Goal: Communication & Community: Answer question/provide support

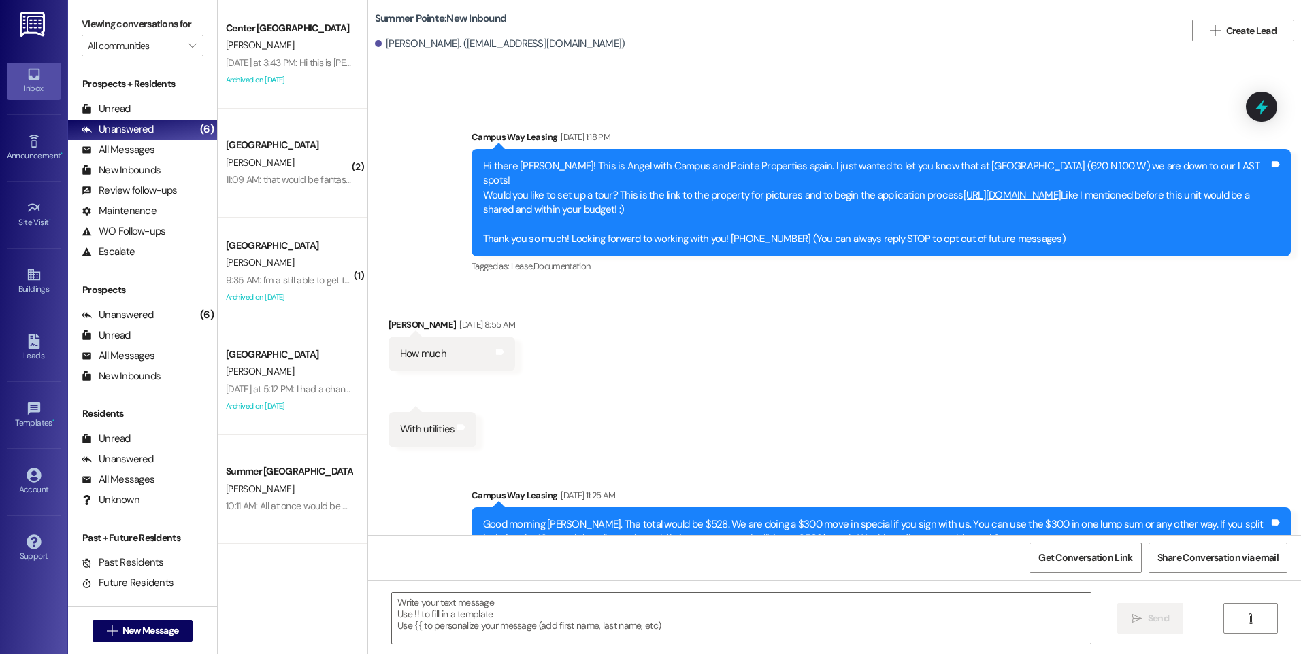
scroll to position [937, 0]
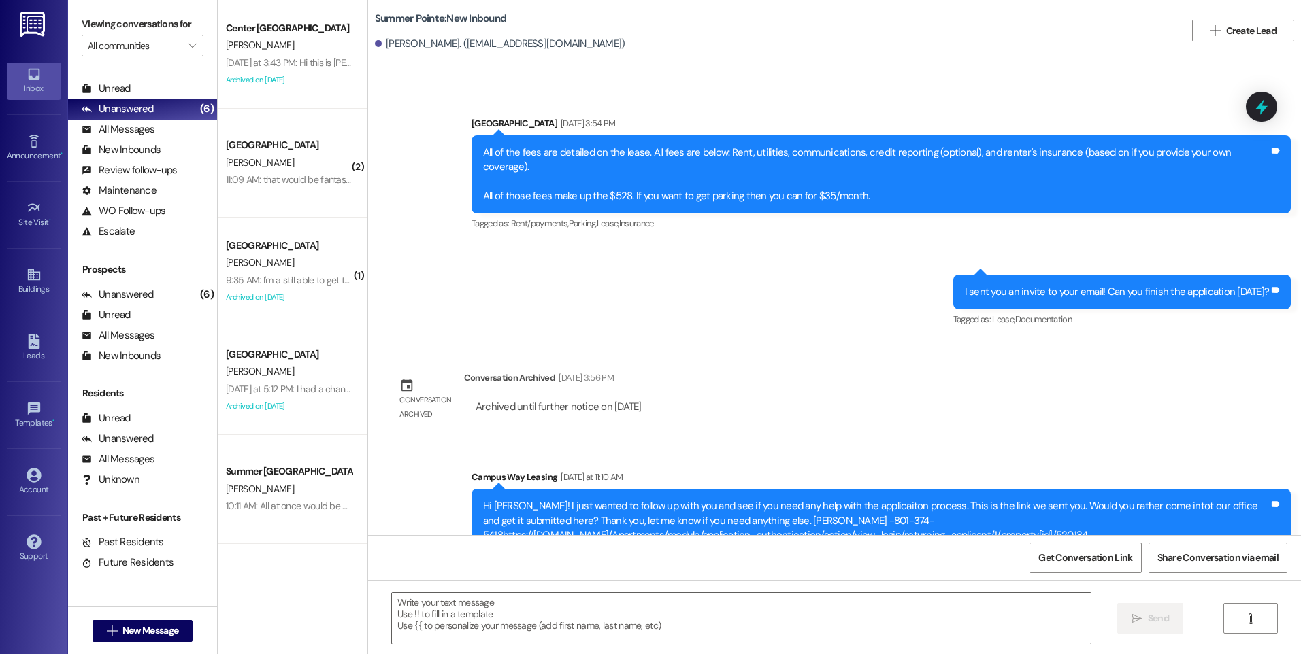
click at [149, 643] on div " New Message" at bounding box center [143, 631] width 101 height 34
click at [150, 640] on button " New Message" at bounding box center [143, 631] width 101 height 22
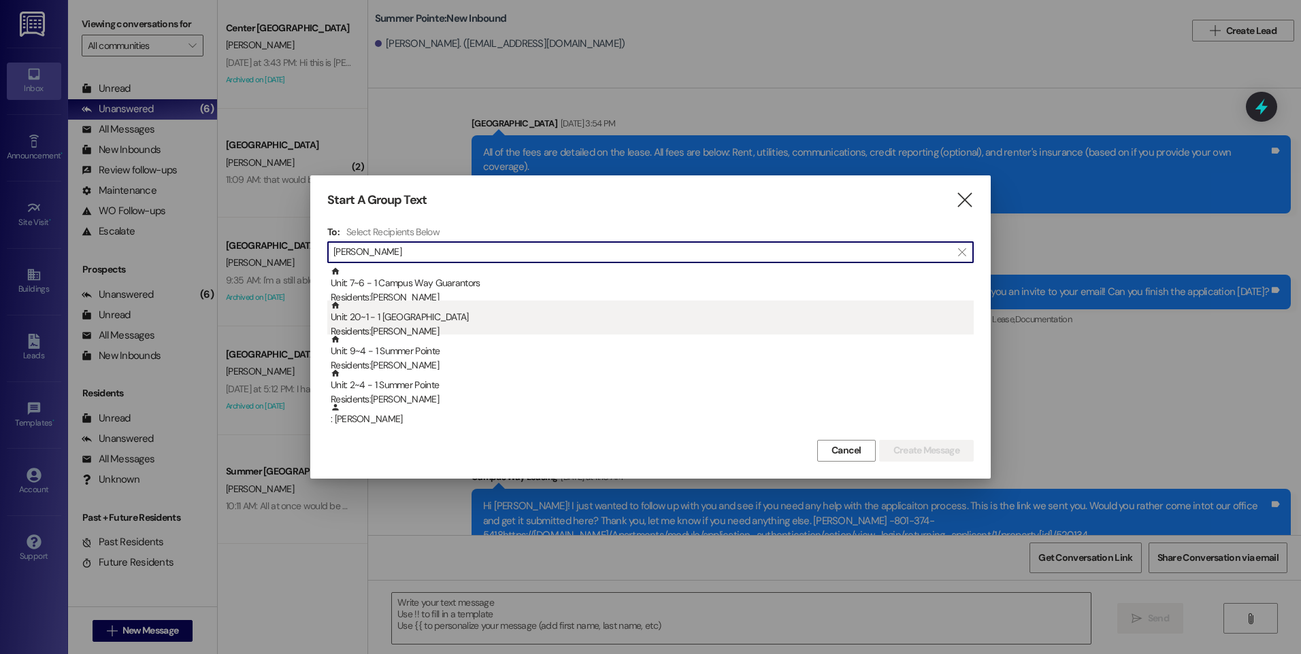
type input "katie"
click at [414, 316] on div "Unit: 20~1 - 1 East Pointe Residents: Katie Myers" at bounding box center [652, 320] width 643 height 39
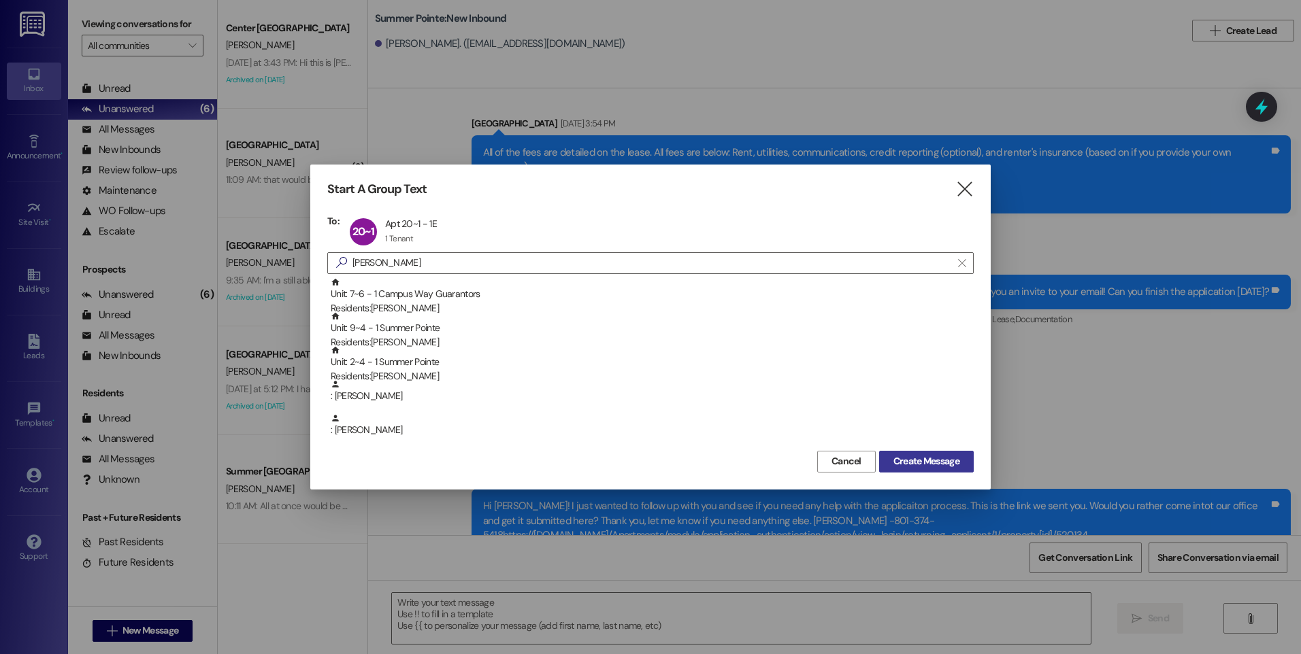
click at [947, 461] on span "Create Message" at bounding box center [926, 461] width 66 height 14
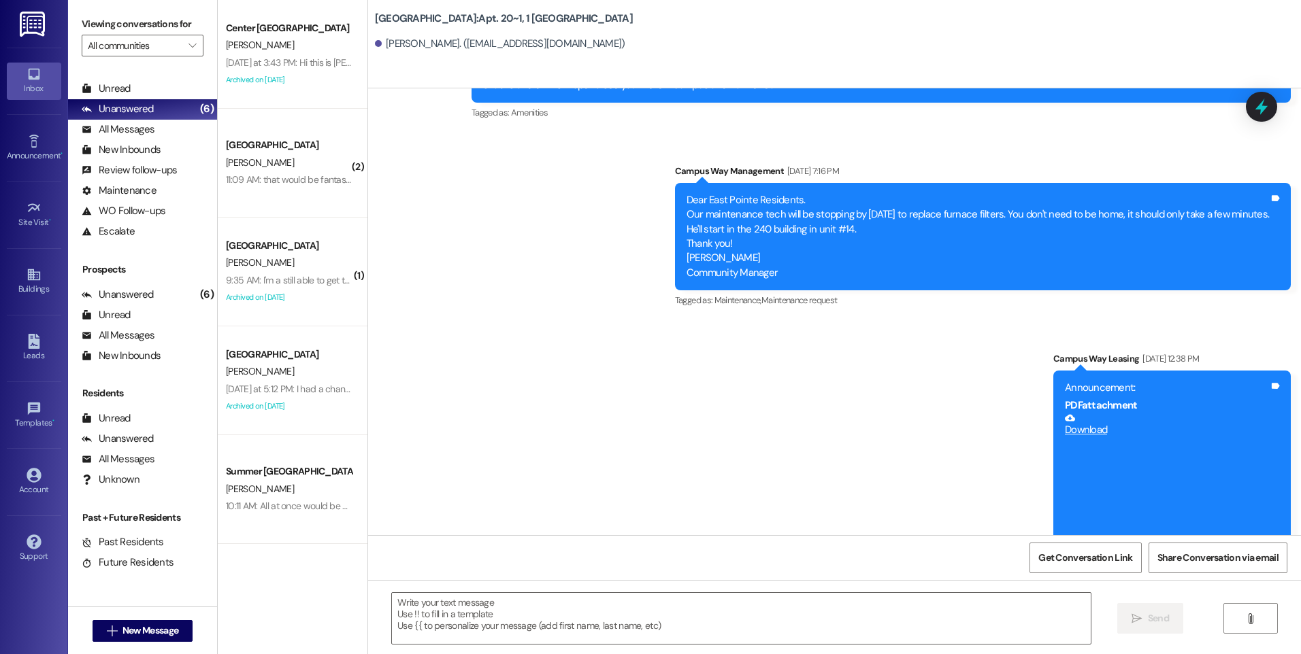
scroll to position [5411, 0]
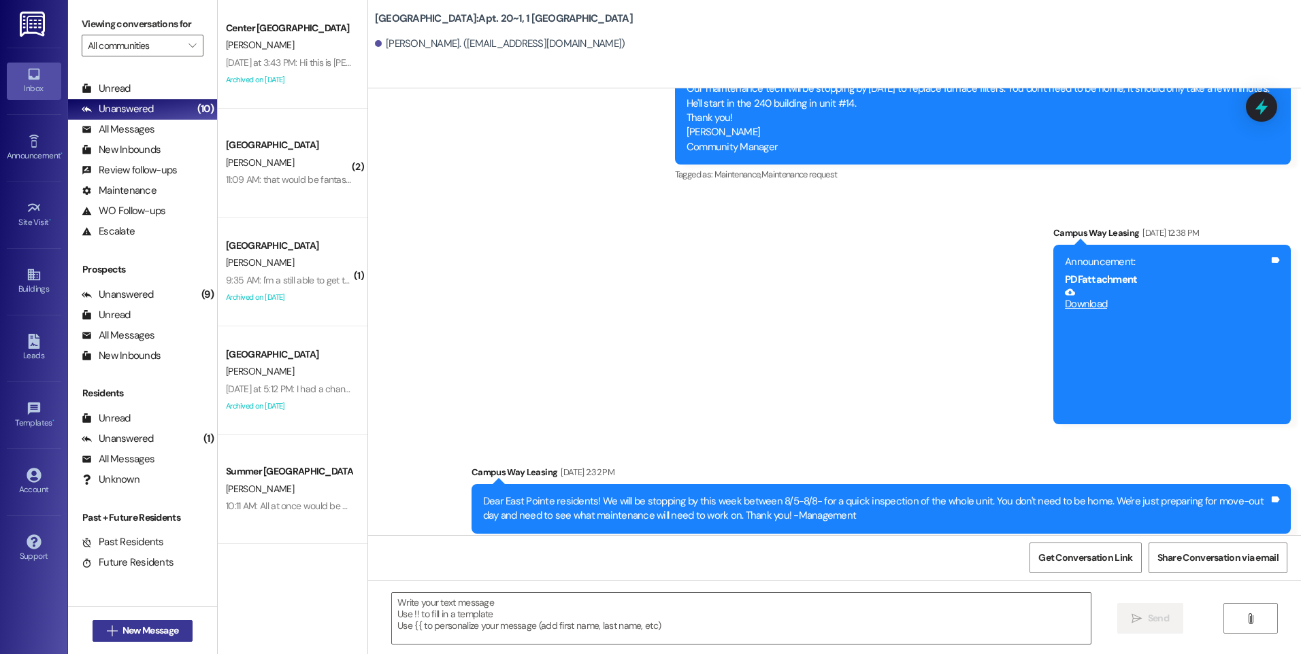
click at [112, 637] on span " New Message" at bounding box center [143, 631] width 78 height 14
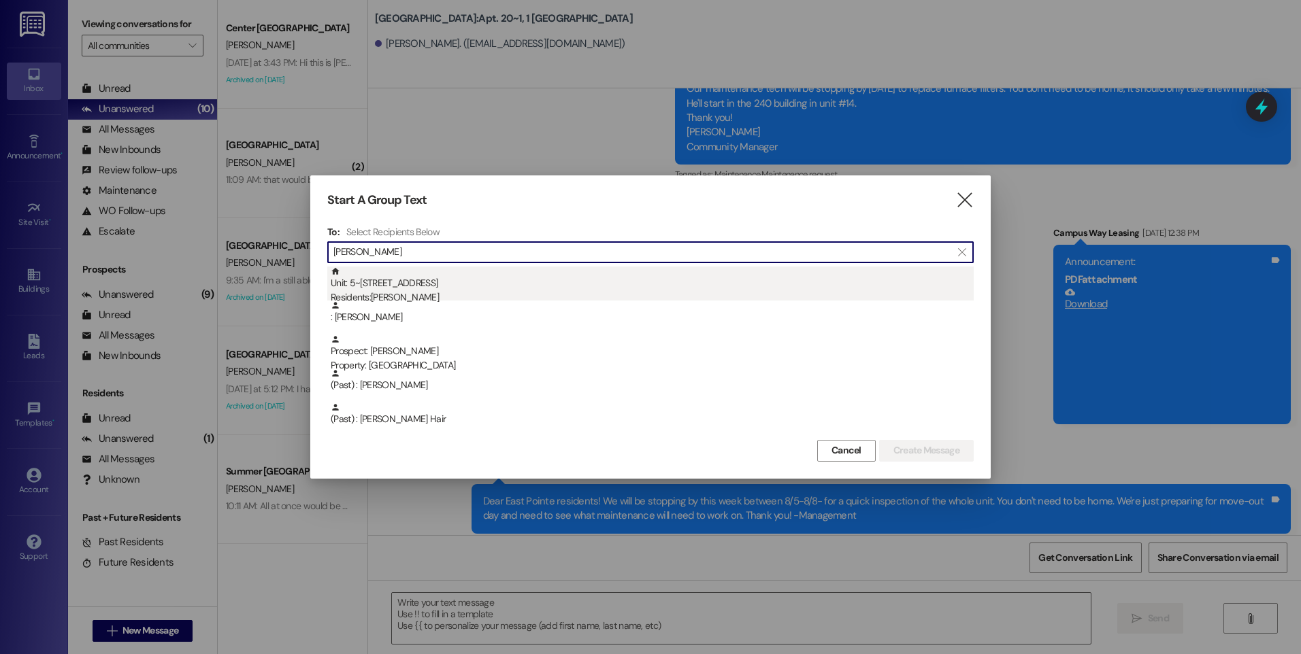
type input "brenna"
click at [523, 287] on div "Unit: 5~6 - 1 Campus Way Residents: Brenna Wheeler" at bounding box center [652, 286] width 643 height 39
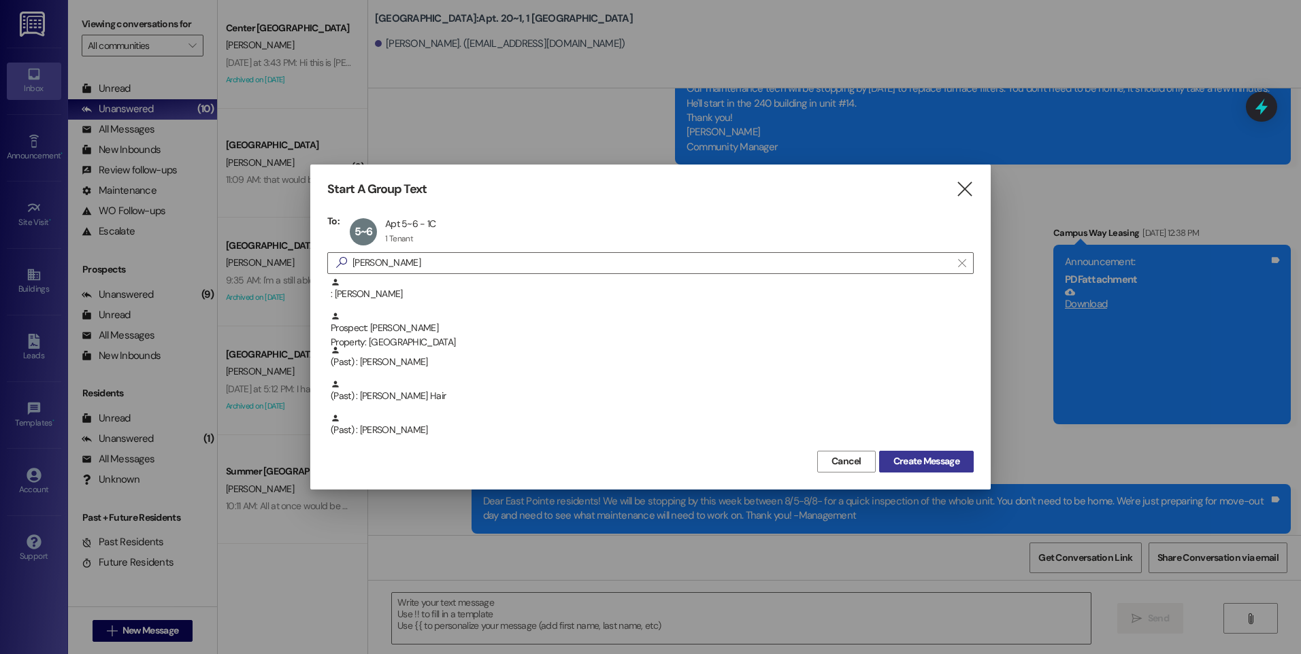
click at [961, 465] on span "Create Message" at bounding box center [926, 461] width 71 height 14
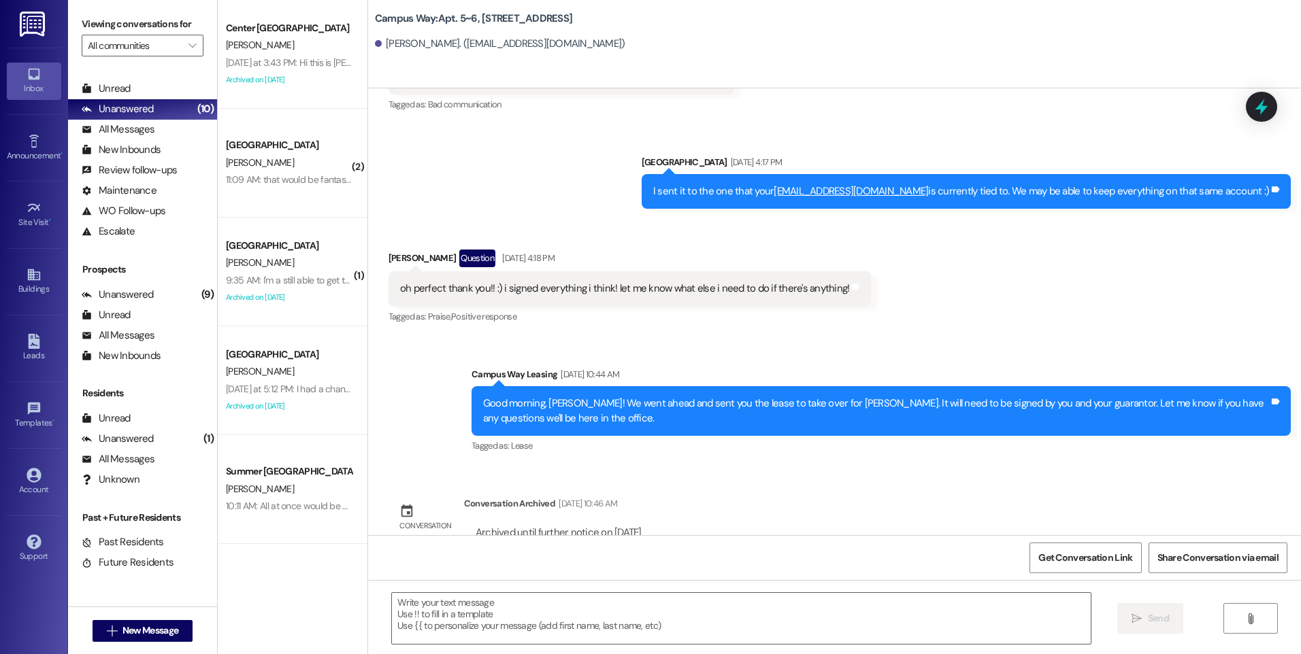
scroll to position [9070, 0]
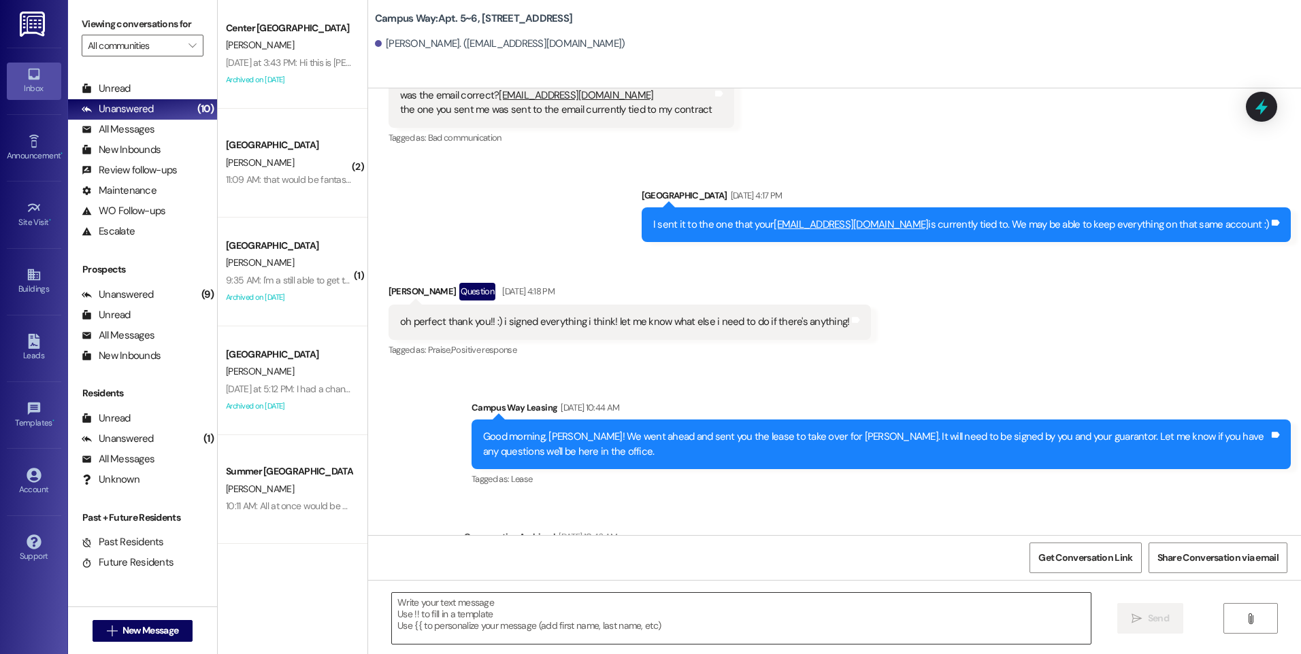
click at [680, 614] on textarea at bounding box center [741, 618] width 698 height 51
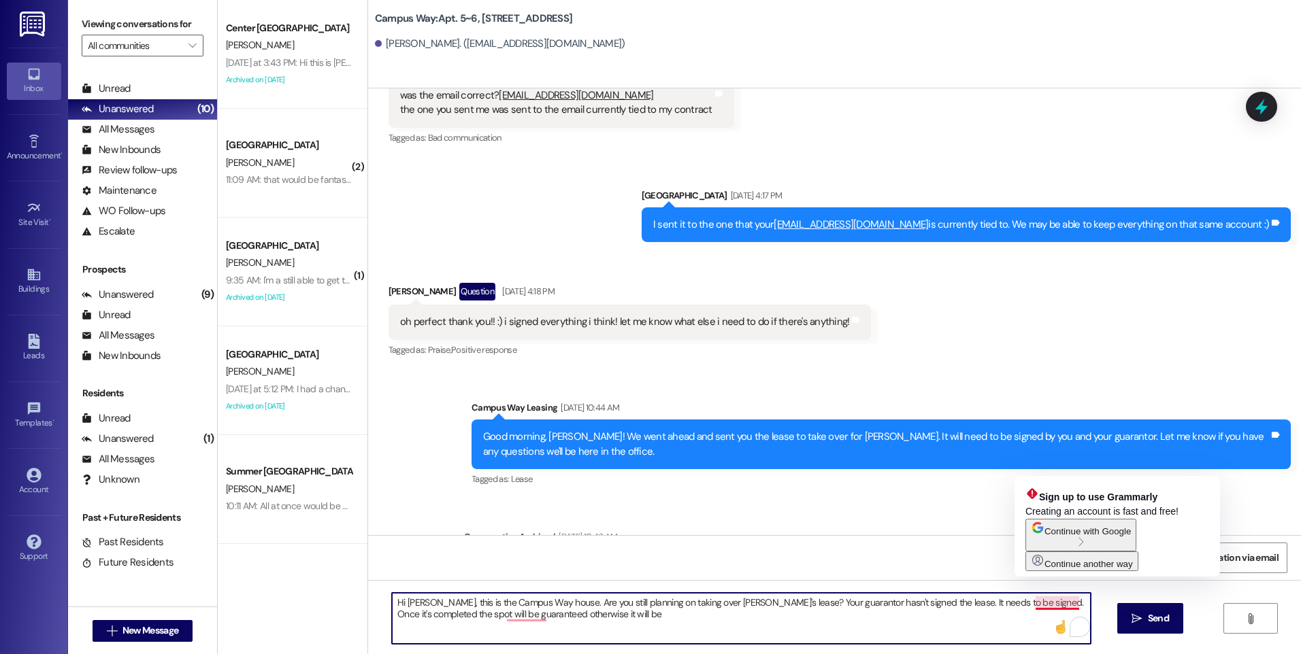
click at [1063, 605] on textarea "Hi Brenna, this is the Campus Way house. Are you still planning on taking over …" at bounding box center [741, 618] width 698 height 51
click at [1078, 603] on textarea "Hi Brenna, this is the Campus Way house. Are you still planning on taking over …" at bounding box center [741, 618] width 698 height 51
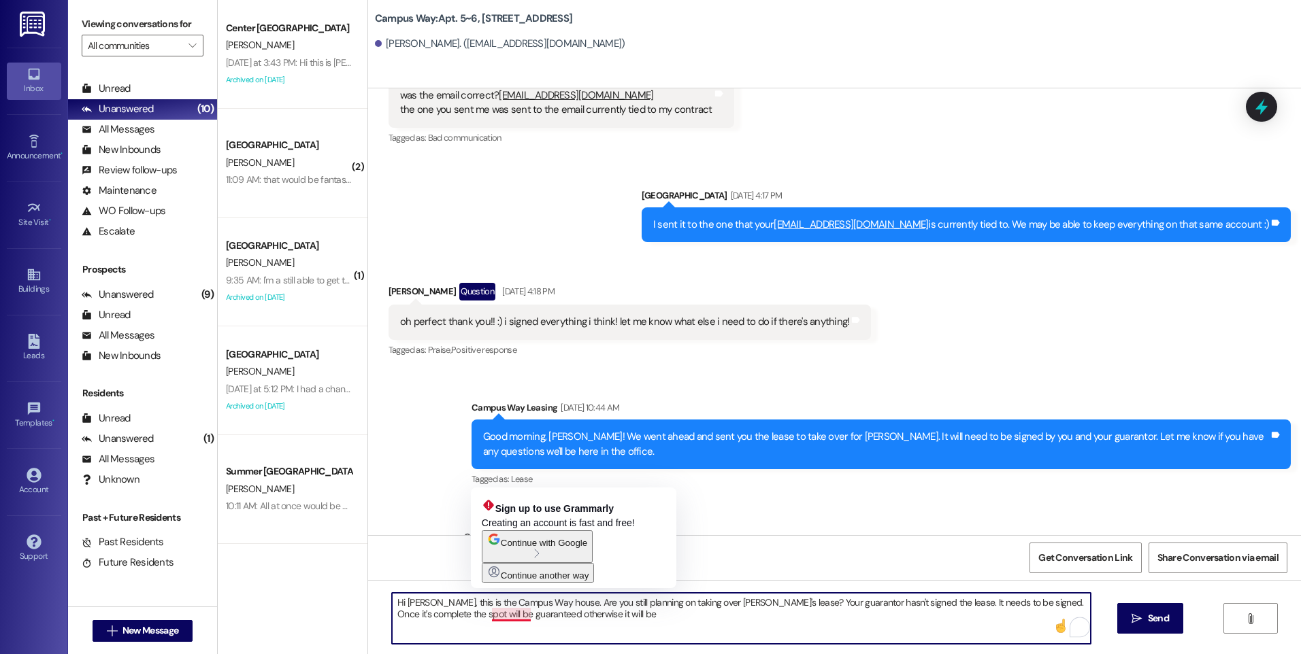
click at [478, 618] on textarea "Hi Brenna, this is the Campus Way house. Are you still planning on taking over …" at bounding box center [741, 618] width 698 height 51
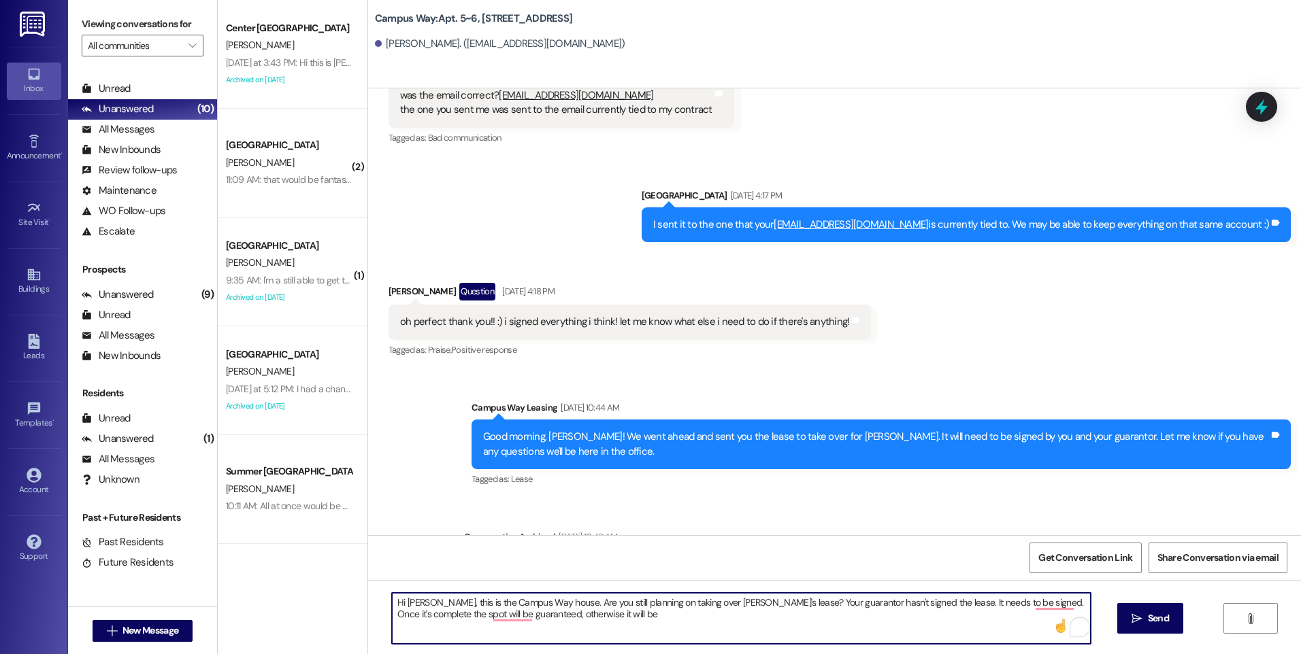
click at [568, 614] on textarea "Hi Brenna, this is the Campus Way house. Are you still planning on taking over …" at bounding box center [741, 618] width 698 height 51
click at [1048, 607] on textarea "Hi Brenna, this is the Campus Way house. Are you still planning on taking over …" at bounding box center [741, 618] width 698 height 51
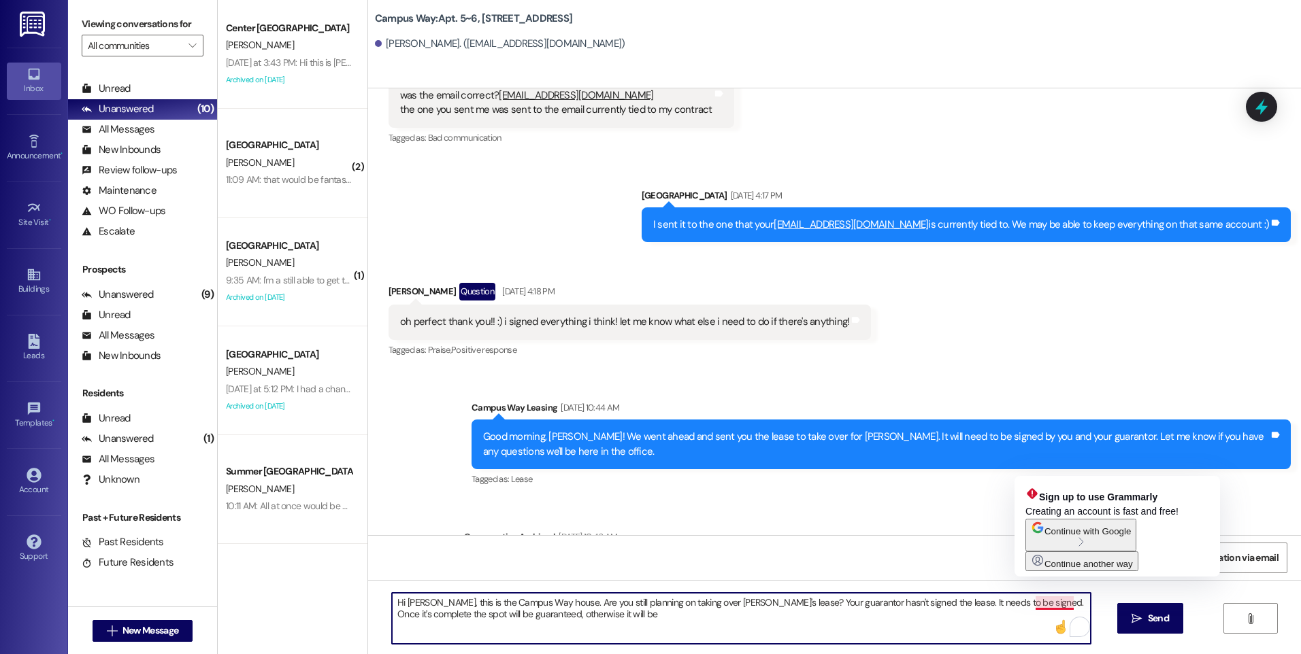
click at [1048, 607] on textarea "Hi Brenna, this is the Campus Way house. Are you still planning on taking over …" at bounding box center [741, 618] width 698 height 51
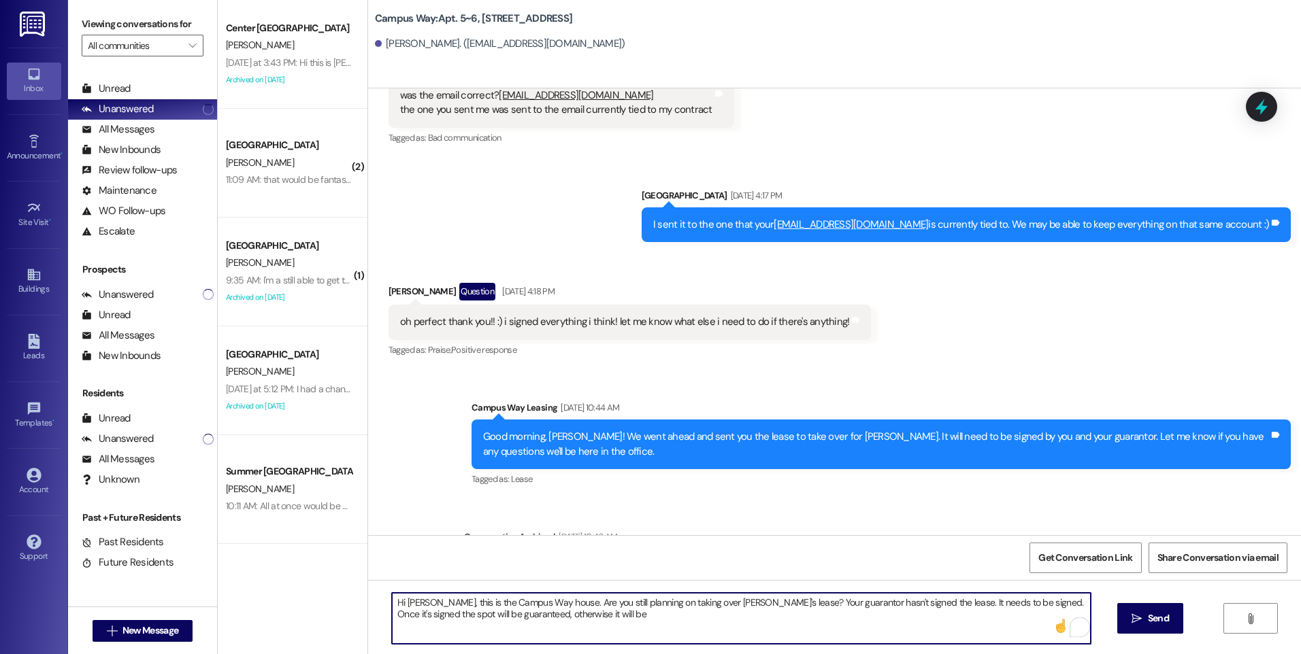
click at [565, 614] on textarea "Hi Brenna, this is the Campus Way house. Are you still planning on taking over …" at bounding box center [741, 618] width 698 height 51
type textarea "Hi Brenna, this is the Campus Way house. Are you still planning on taking over …"
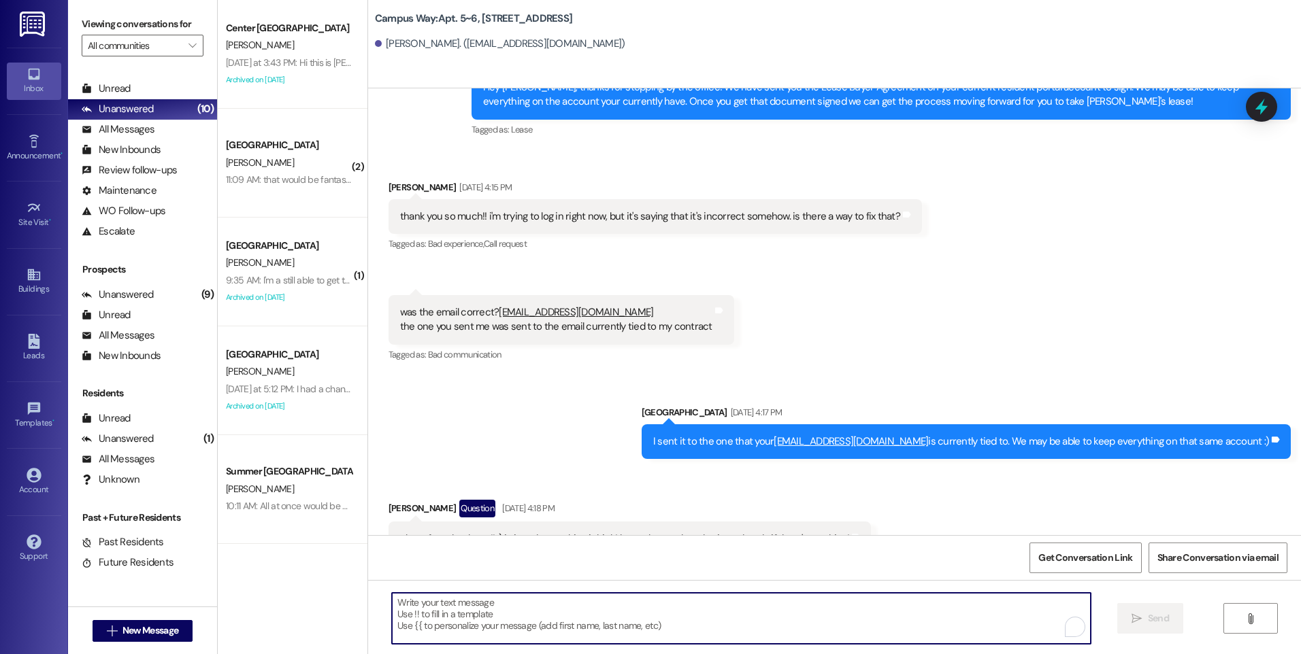
scroll to position [8847, 0]
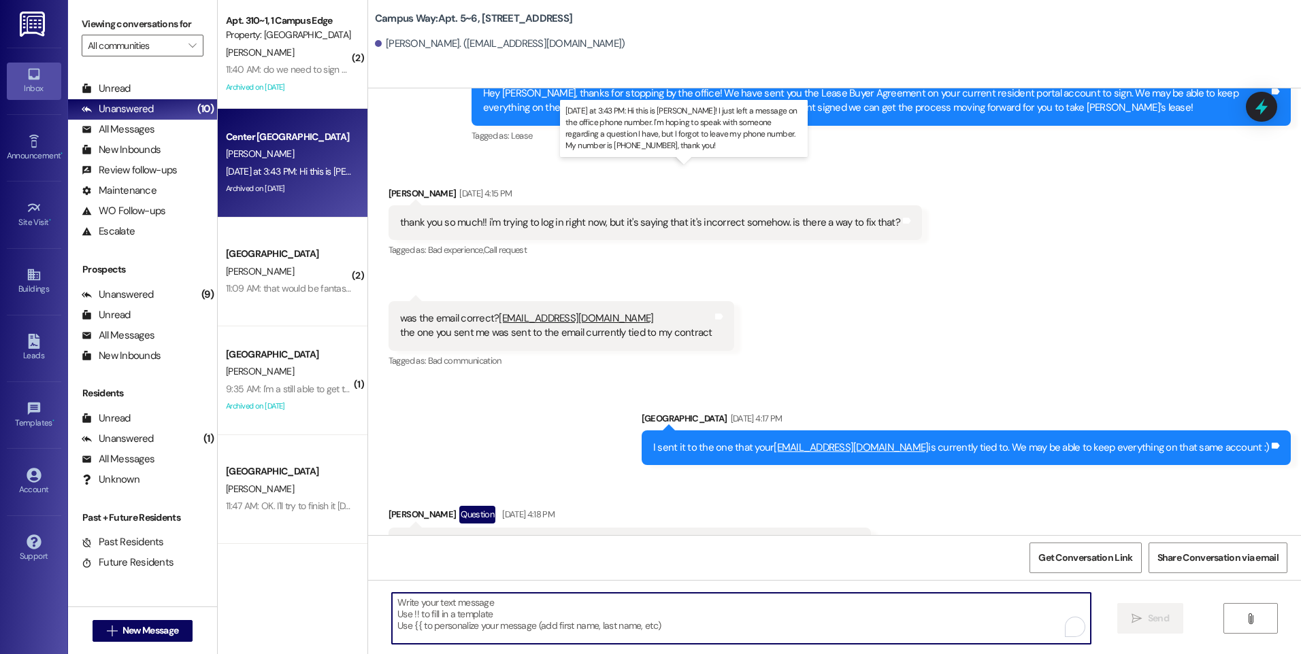
click at [288, 173] on div "Yesterday at 3:43 PM: Hi this is Lana Westover! I just left a message on the of…" at bounding box center [702, 171] width 952 height 12
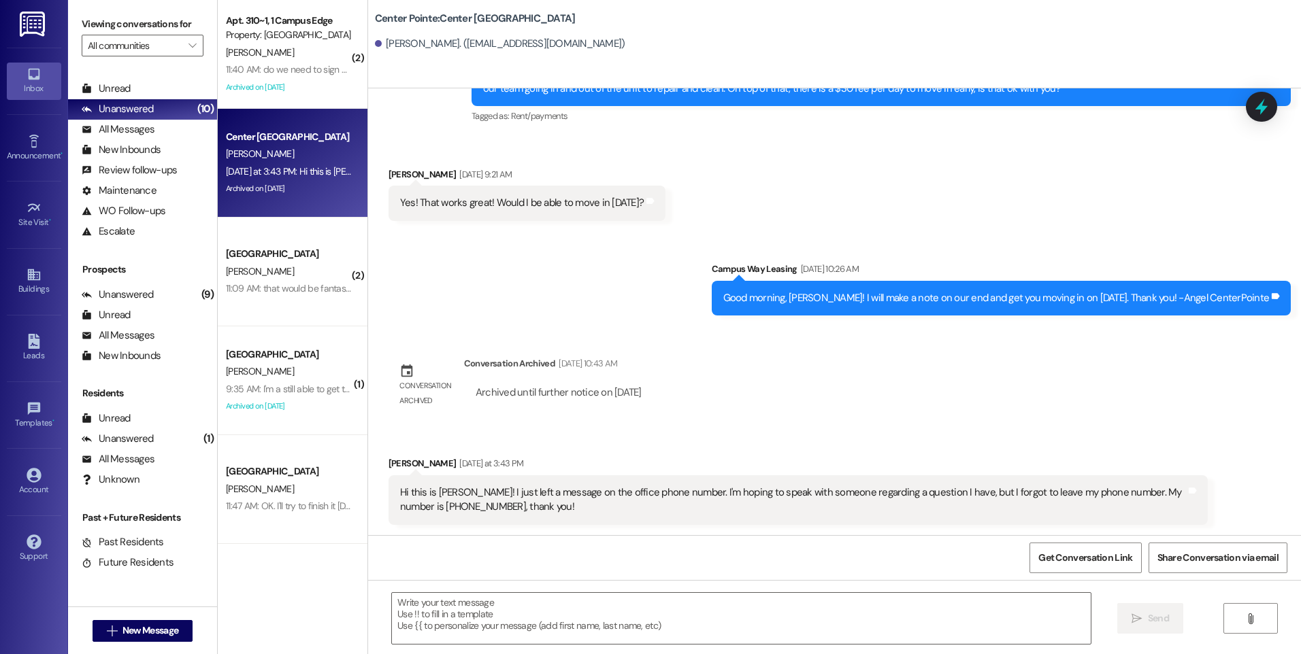
scroll to position [354, 0]
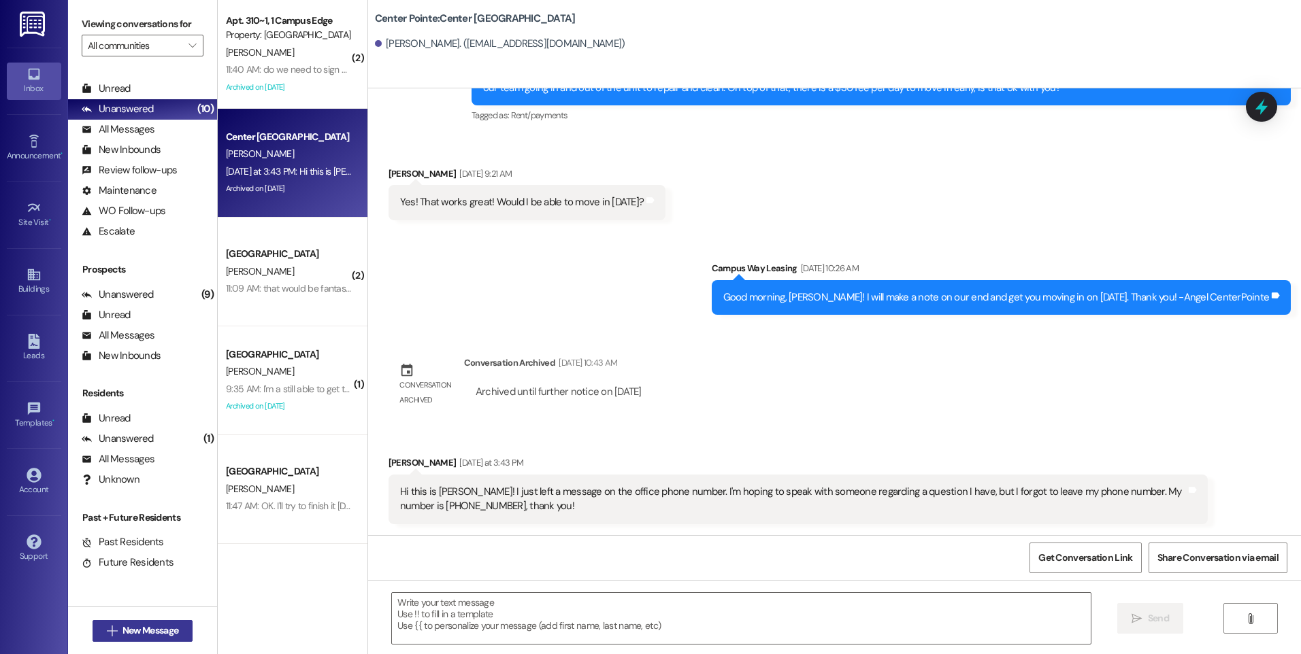
click at [145, 633] on span "New Message" at bounding box center [150, 631] width 56 height 14
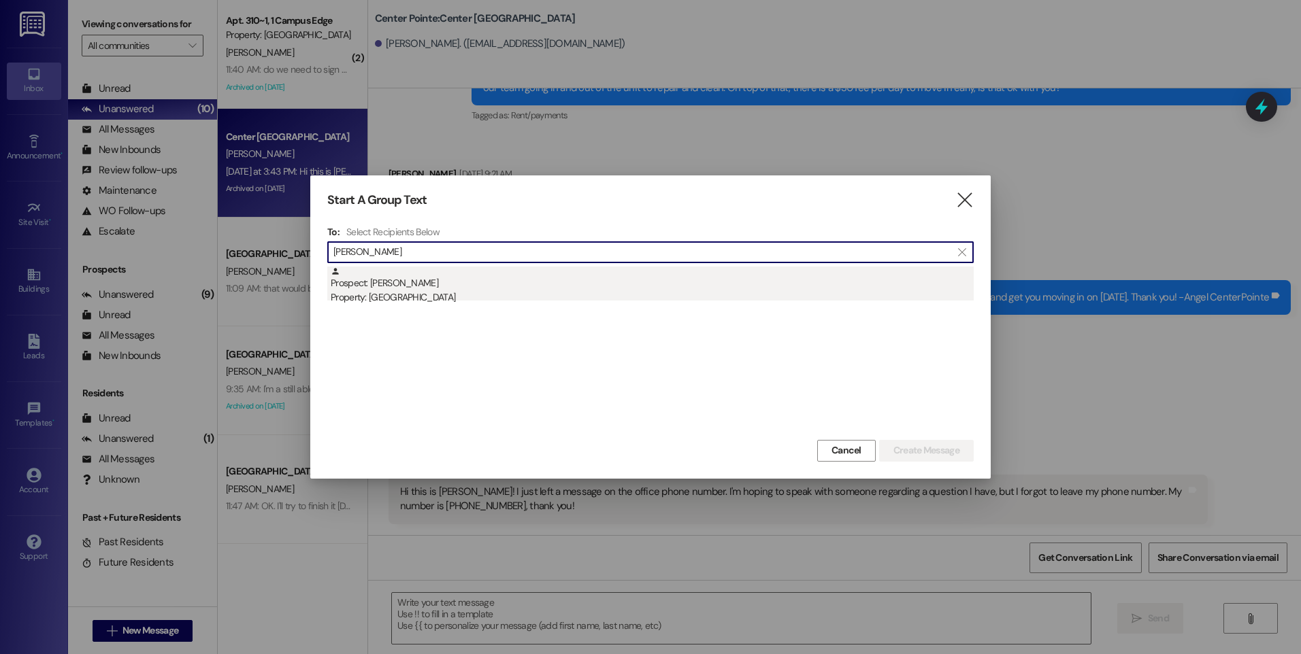
type input "blake lars"
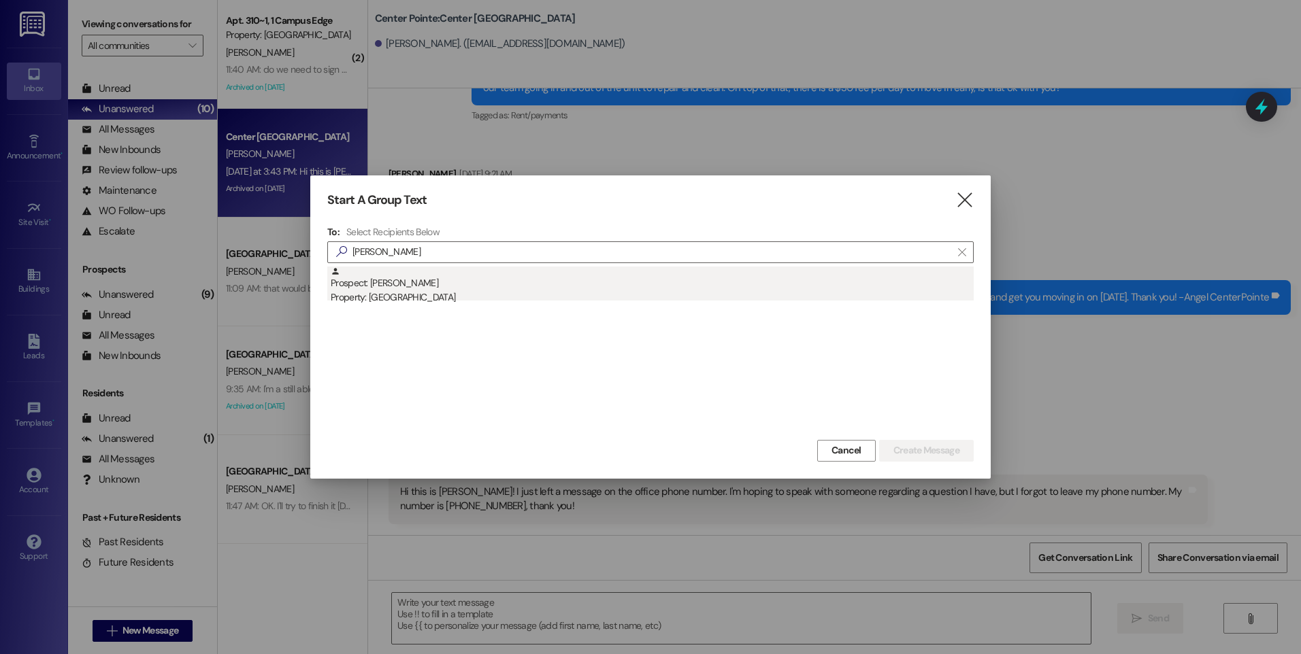
click at [397, 284] on div "Prospect: Blake Larsen Property: East Pointe" at bounding box center [652, 286] width 643 height 39
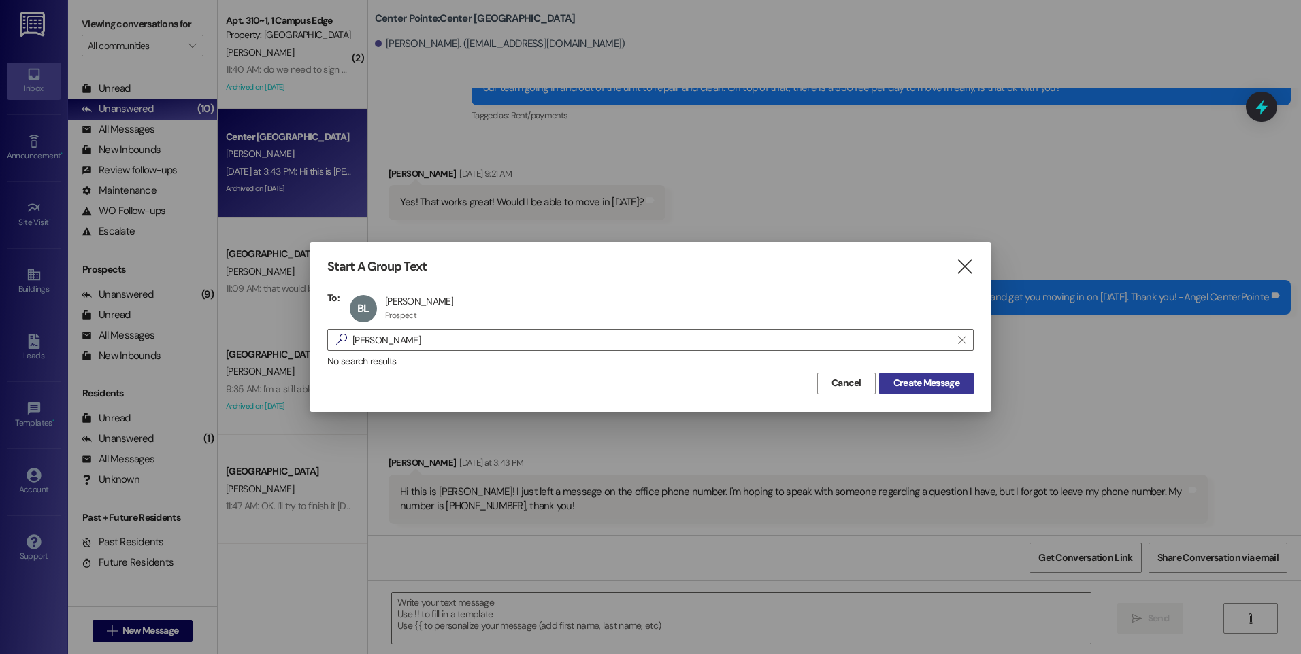
click at [942, 386] on span "Create Message" at bounding box center [926, 383] width 66 height 14
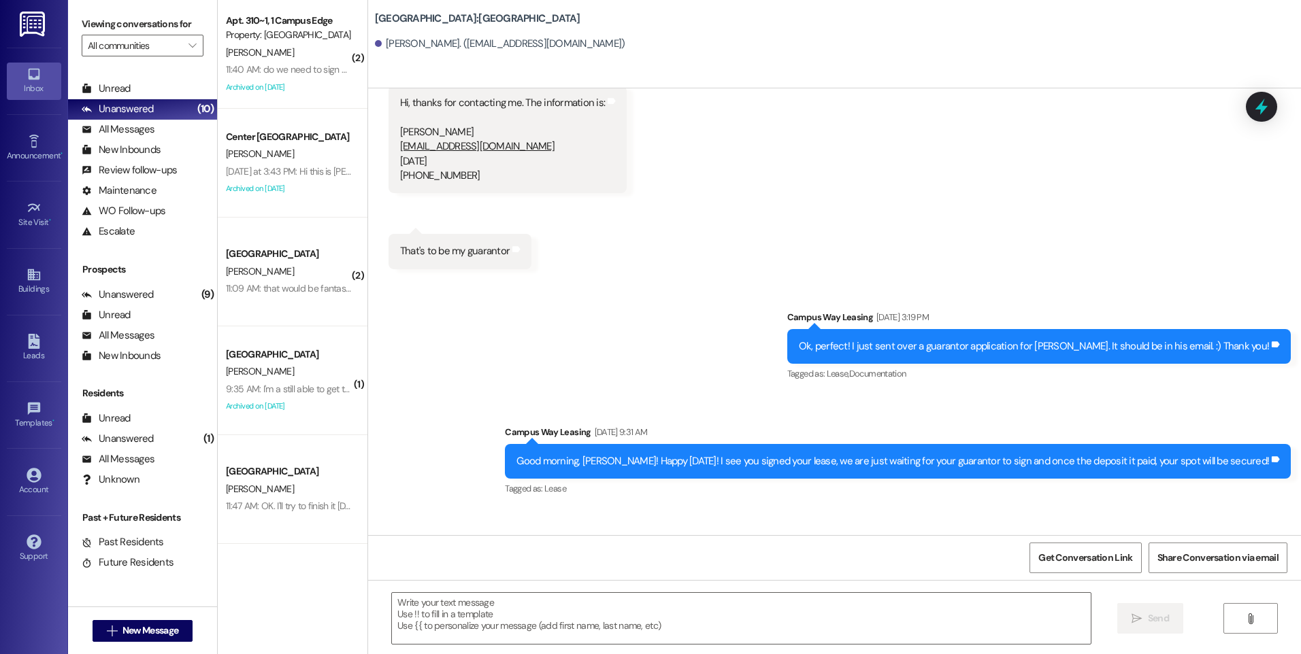
scroll to position [291, 0]
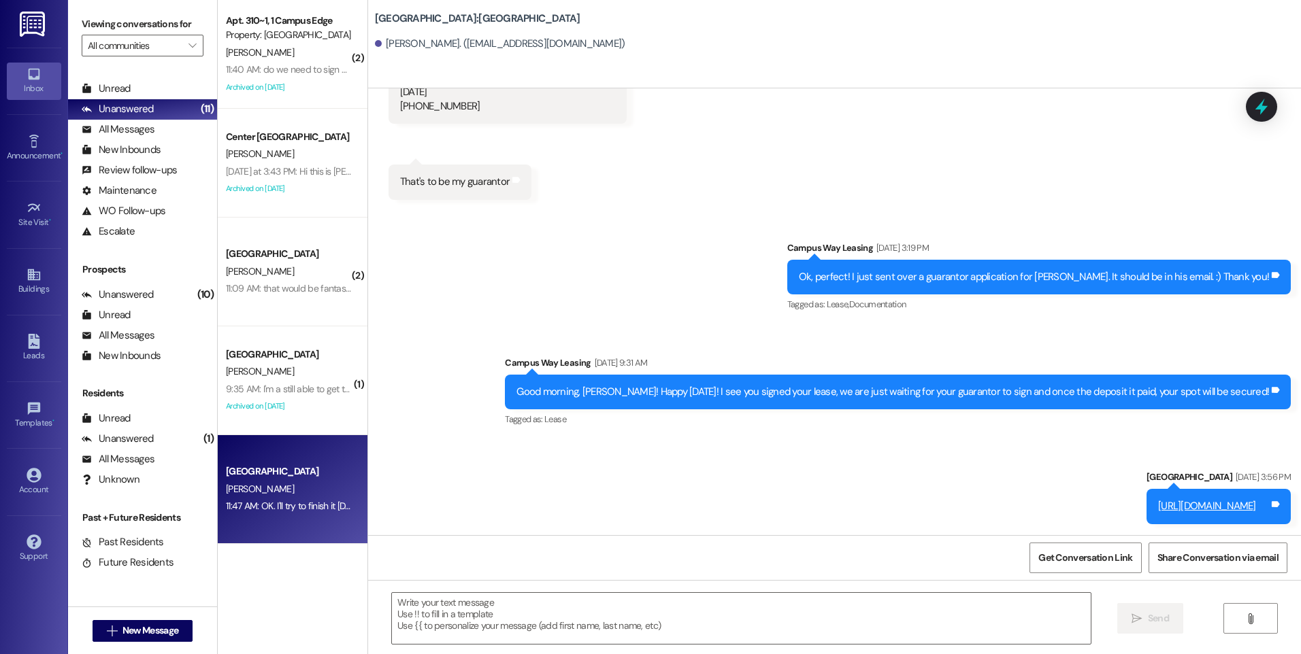
click at [276, 482] on div "[PERSON_NAME]" at bounding box center [289, 489] width 129 height 17
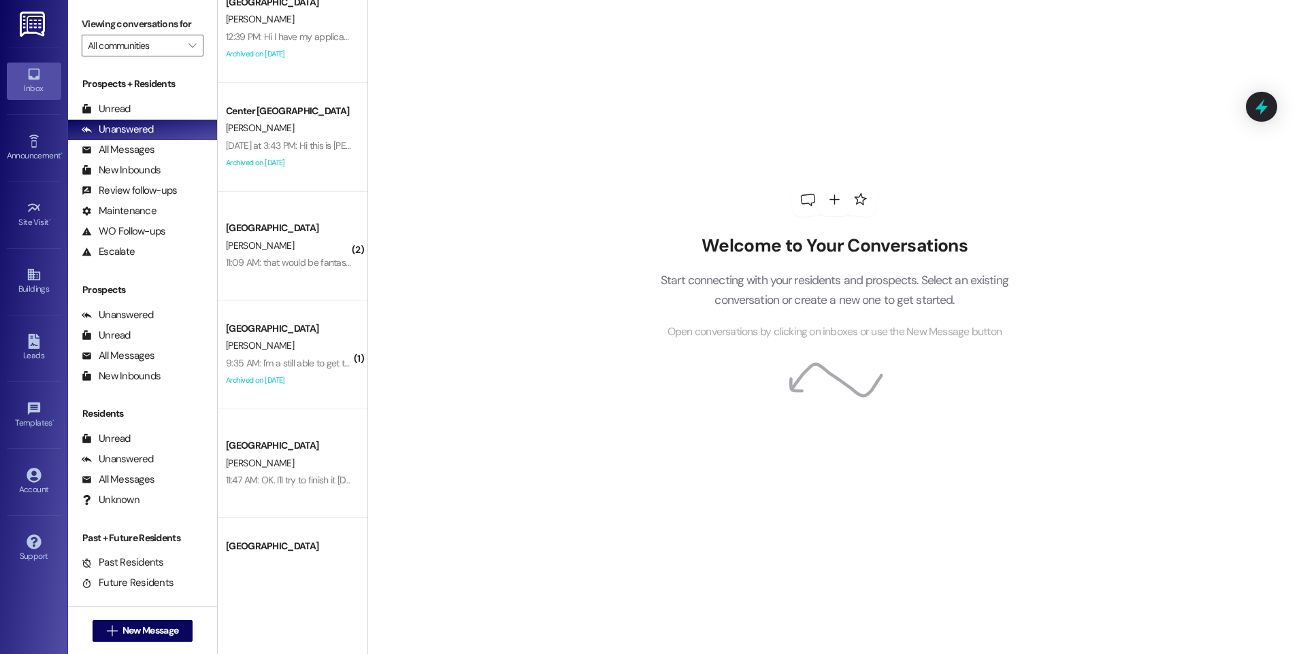
scroll to position [204, 0]
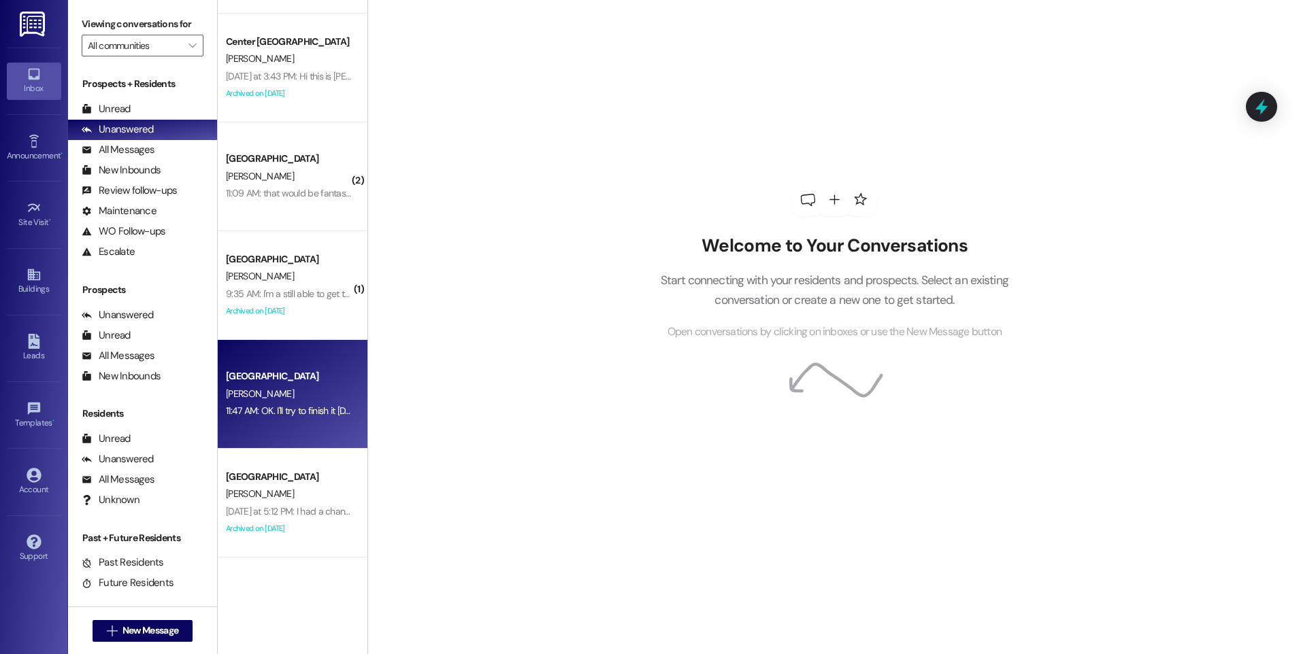
click at [242, 397] on span "[PERSON_NAME]" at bounding box center [260, 394] width 68 height 12
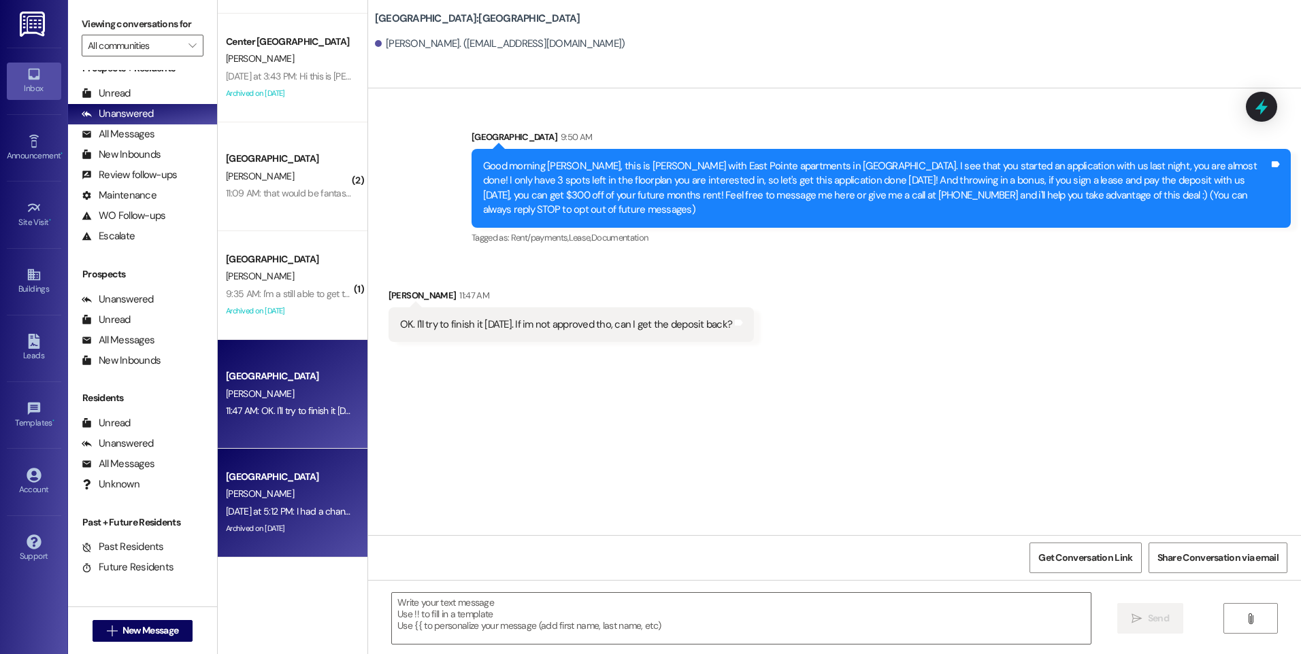
scroll to position [20, 0]
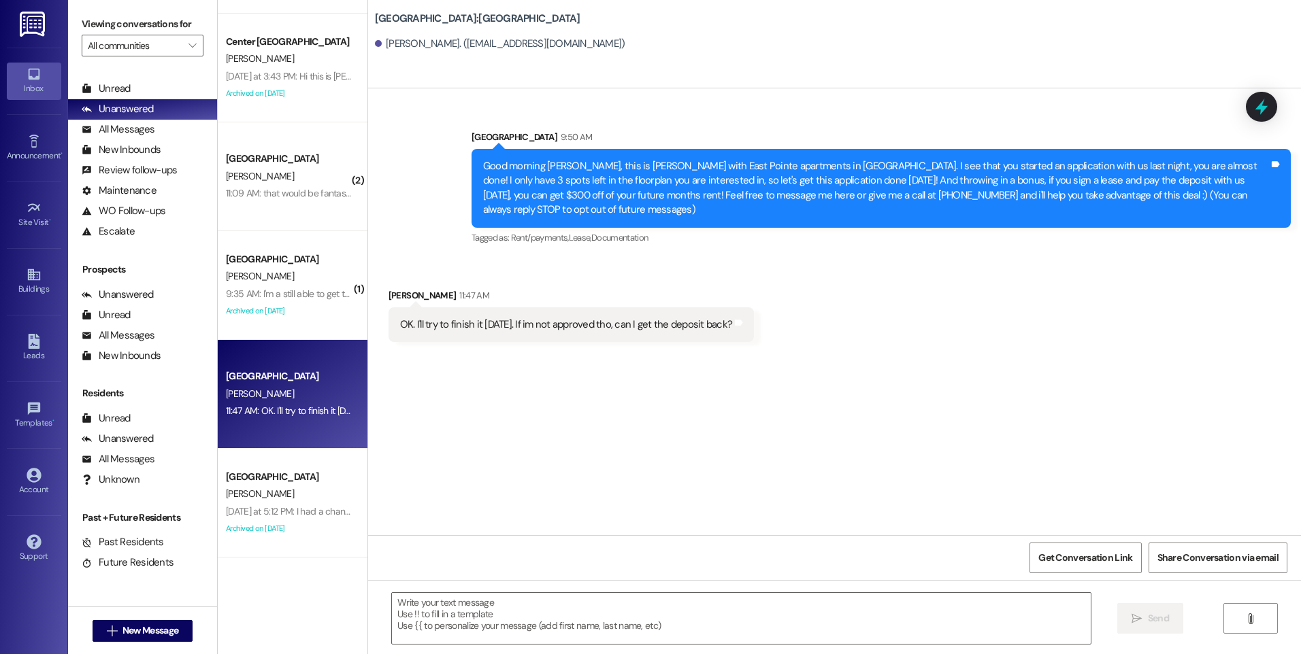
click at [226, 406] on div "11:47 AM: OK. I'll try to finish it [DATE]. If im not approved tho, can I get t…" at bounding box center [395, 411] width 339 height 12
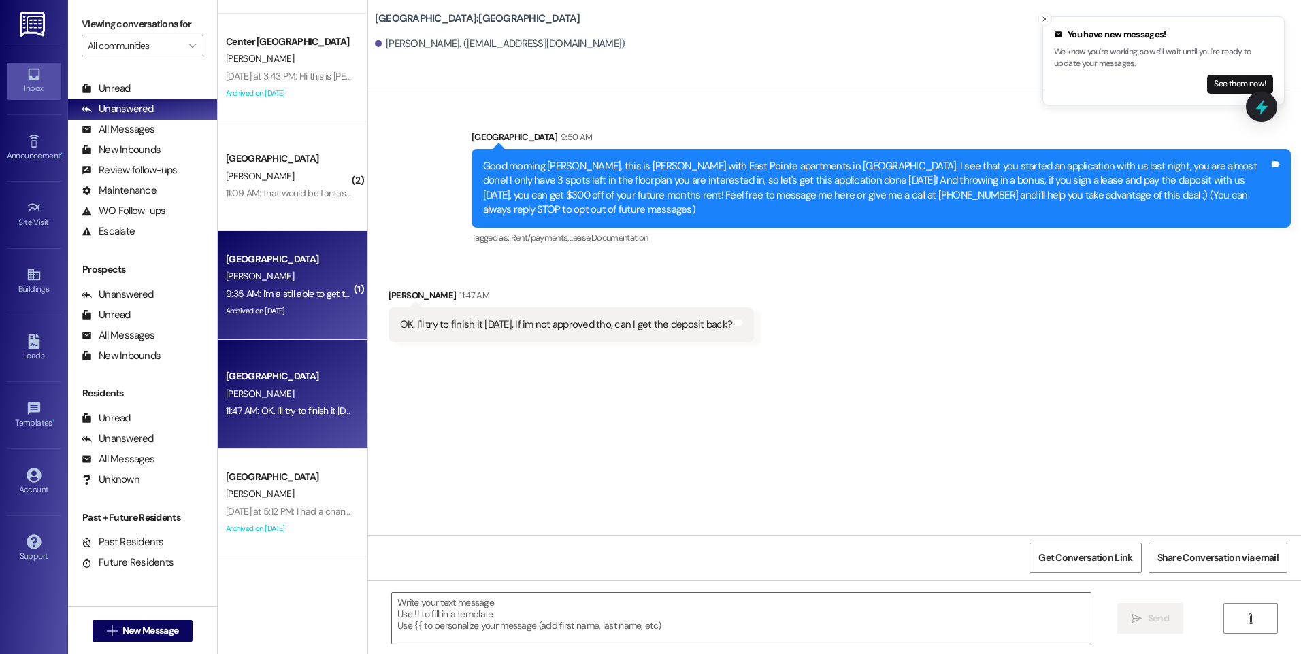
click at [303, 281] on div "[PERSON_NAME]" at bounding box center [289, 276] width 129 height 17
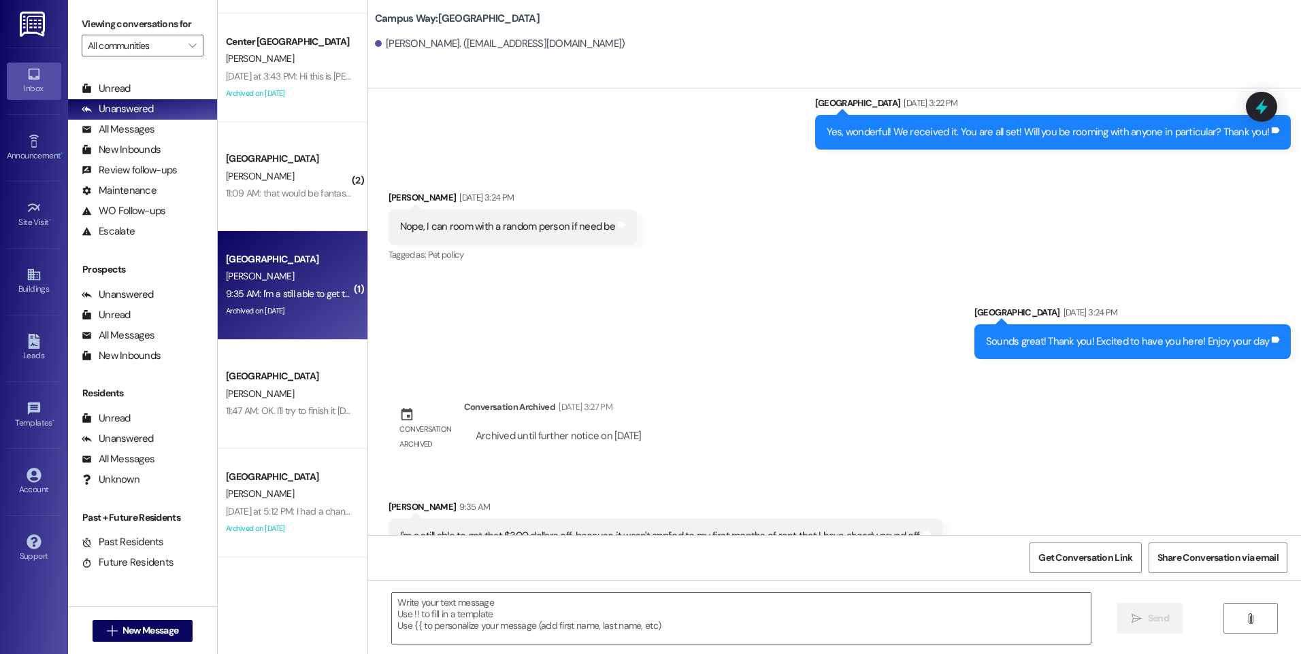
scroll to position [1579, 0]
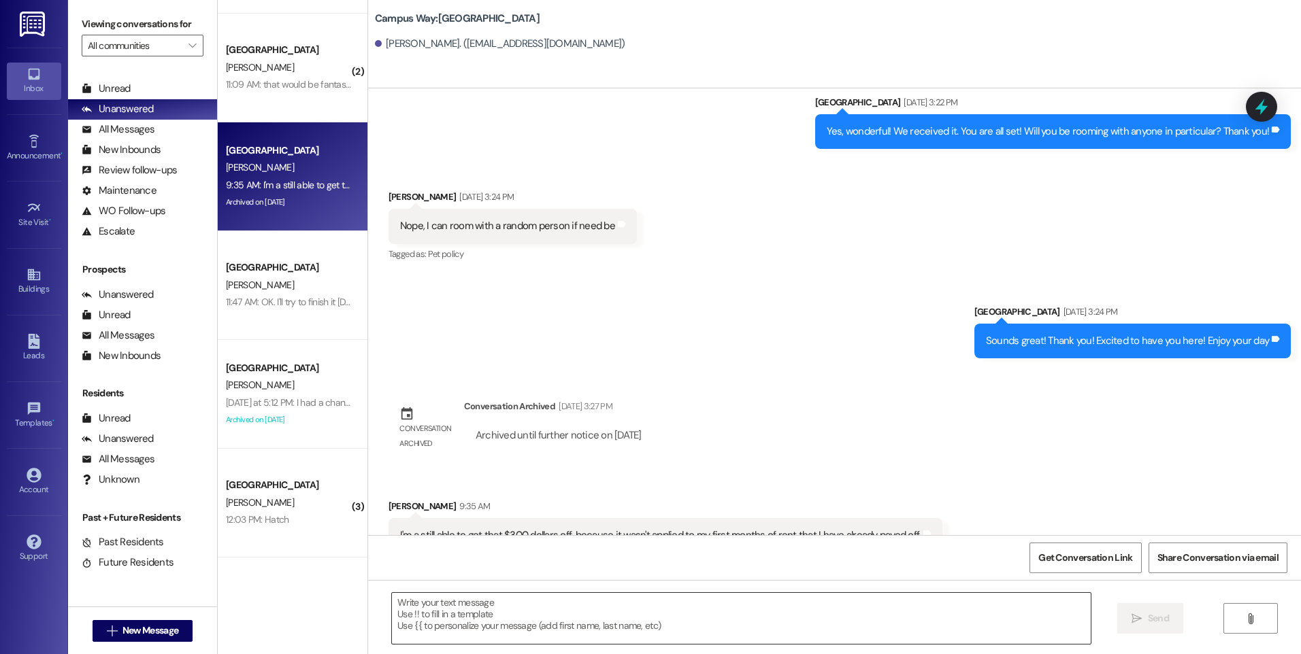
click at [859, 624] on textarea at bounding box center [741, 618] width 698 height 51
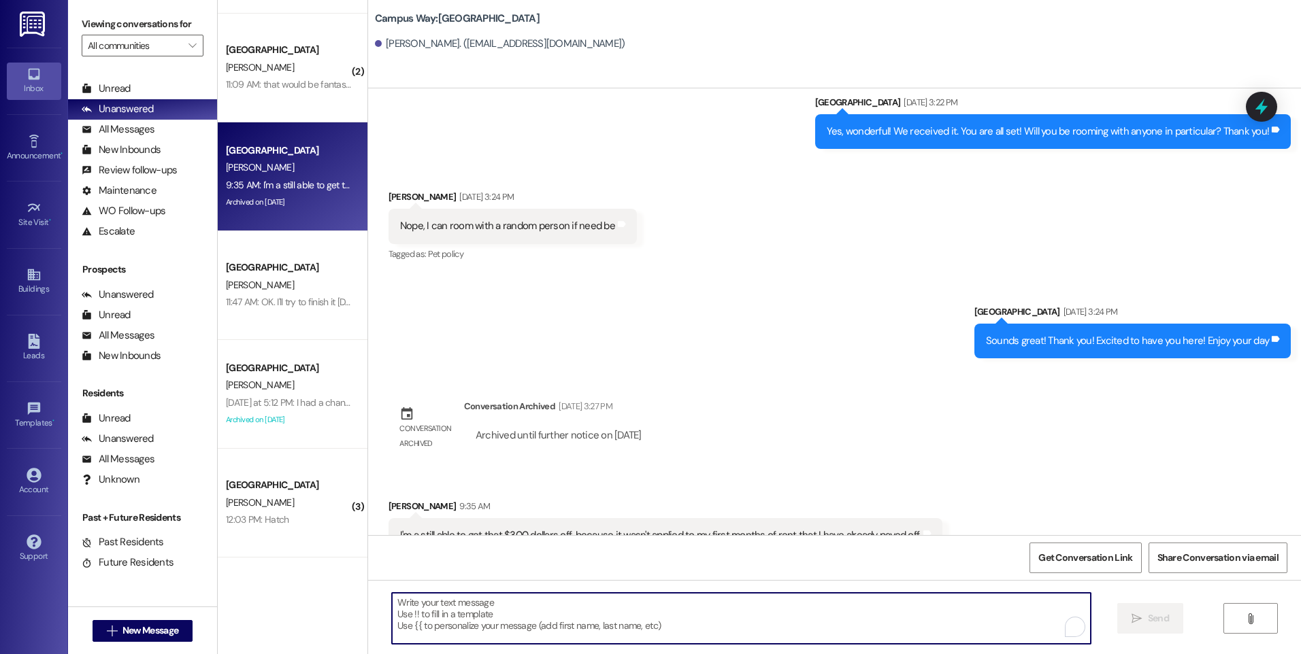
click at [878, 595] on textarea "To enrich screen reader interactions, please activate Accessibility in Grammarl…" at bounding box center [741, 618] width 698 height 51
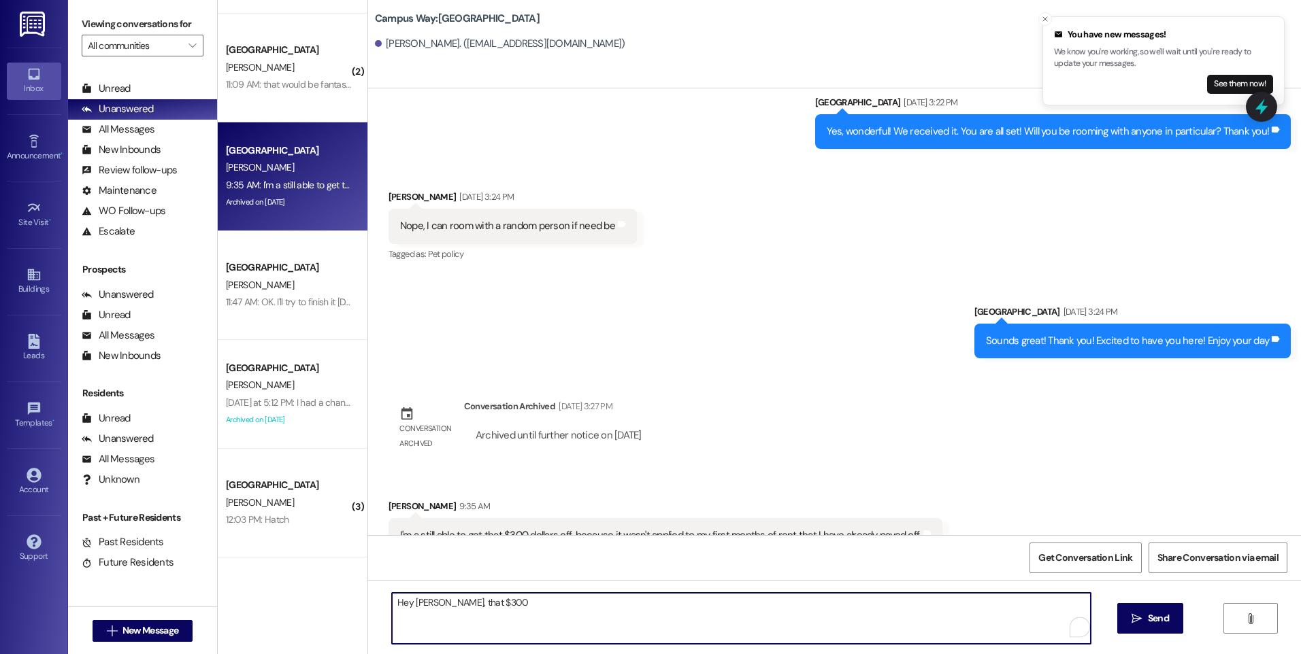
click at [433, 603] on textarea "Hey [PERSON_NAME], that $300" at bounding box center [741, 618] width 698 height 51
click at [433, 602] on textarea "Hey [PERSON_NAME], that $300" at bounding box center [741, 618] width 698 height 51
click at [546, 597] on textarea "Hey [PERSON_NAME], the $300" at bounding box center [741, 618] width 698 height 51
type textarea "Hey [PERSON_NAME], the $300 have been added to your account. You can see that w…"
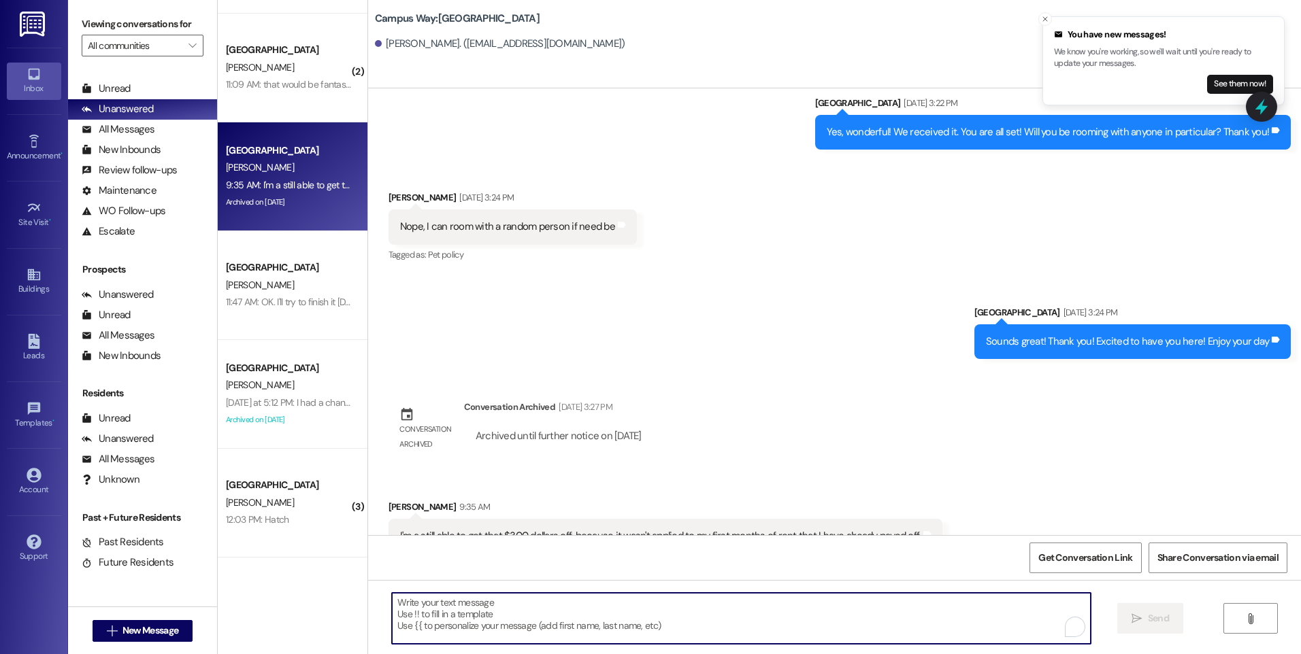
scroll to position [1674, 0]
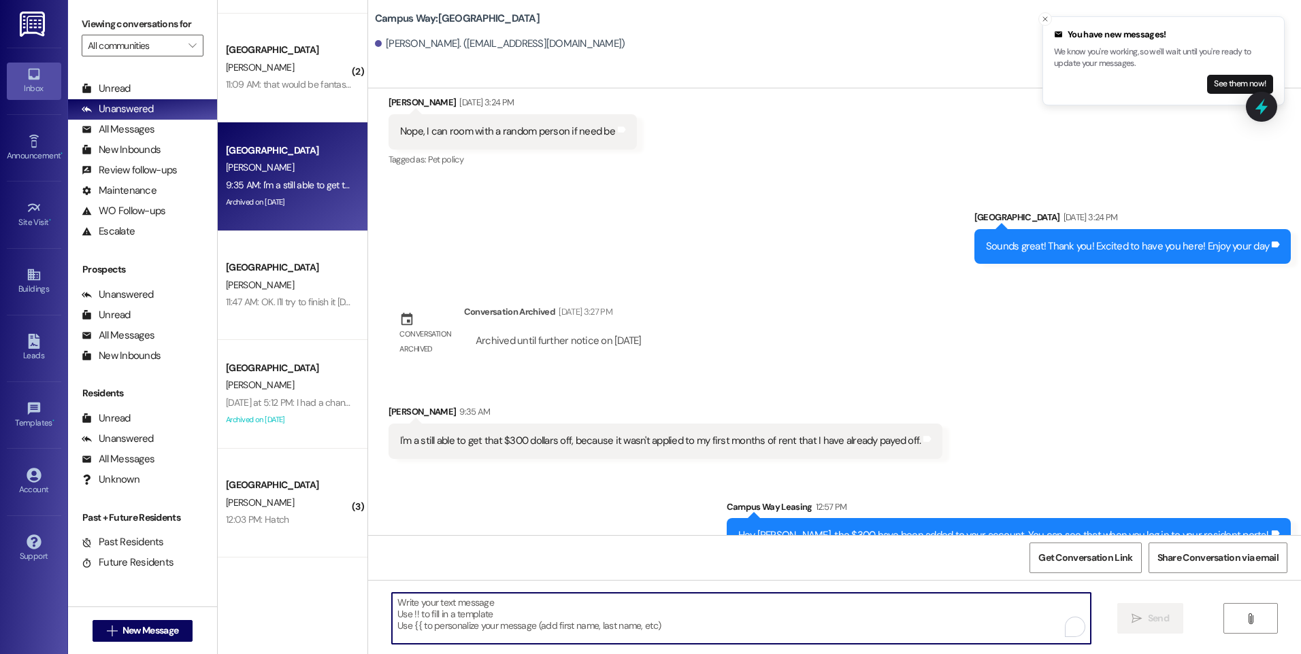
drag, startPoint x: 1247, startPoint y: 0, endPoint x: 911, endPoint y: 296, distance: 447.8
click at [911, 296] on div "Sent via [GEOGRAPHIC_DATA] [DATE] 10:53 AM Hey [PERSON_NAME]! This is [PERSON_N…" at bounding box center [834, 311] width 933 height 447
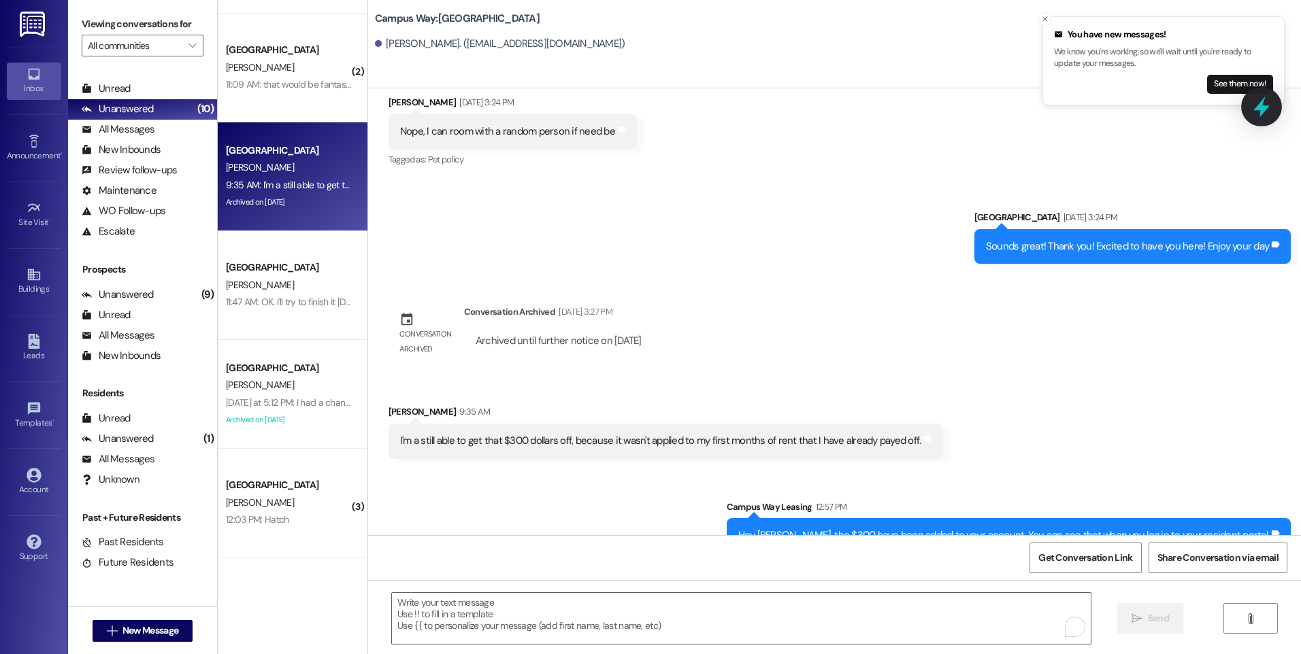
click at [1263, 106] on icon at bounding box center [1261, 107] width 16 height 21
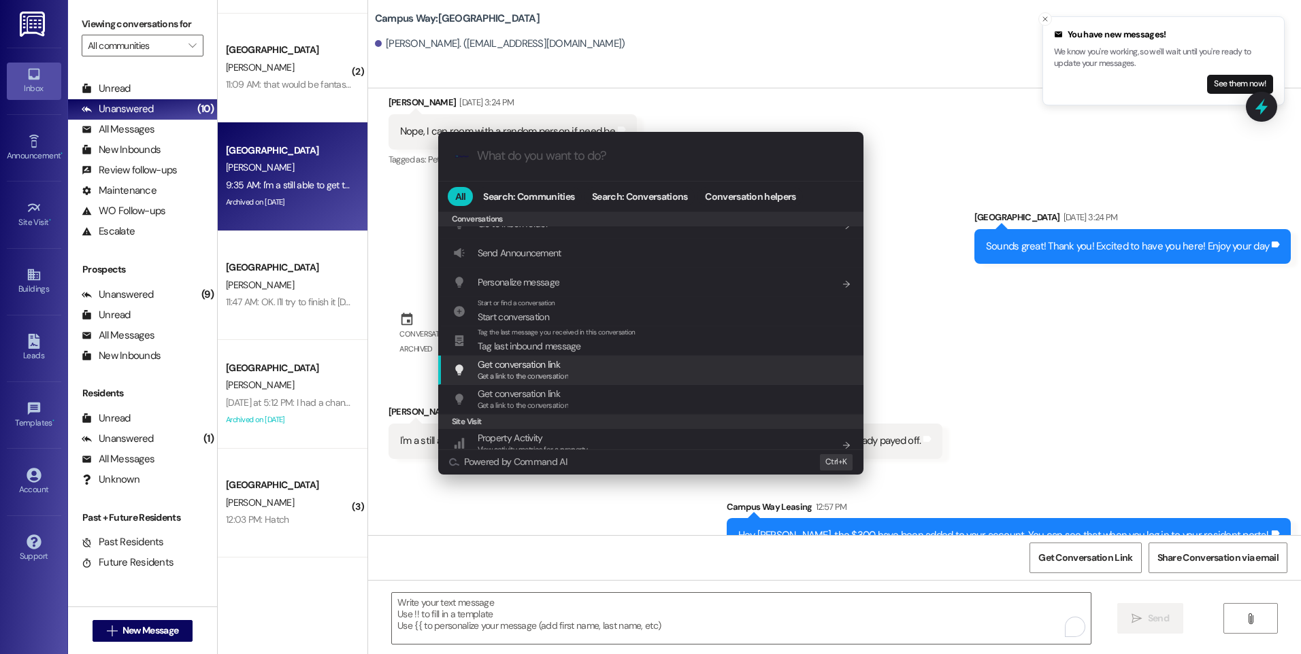
scroll to position [637, 0]
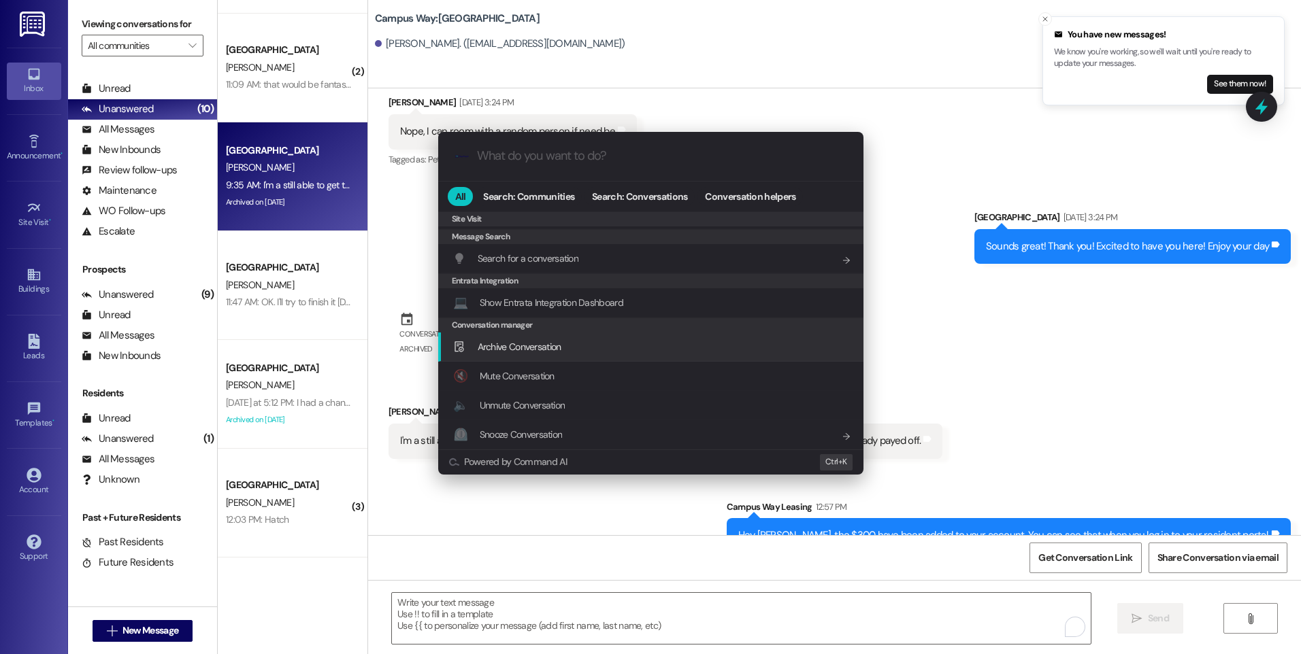
click at [514, 348] on span "Archive Conversation" at bounding box center [520, 347] width 84 height 12
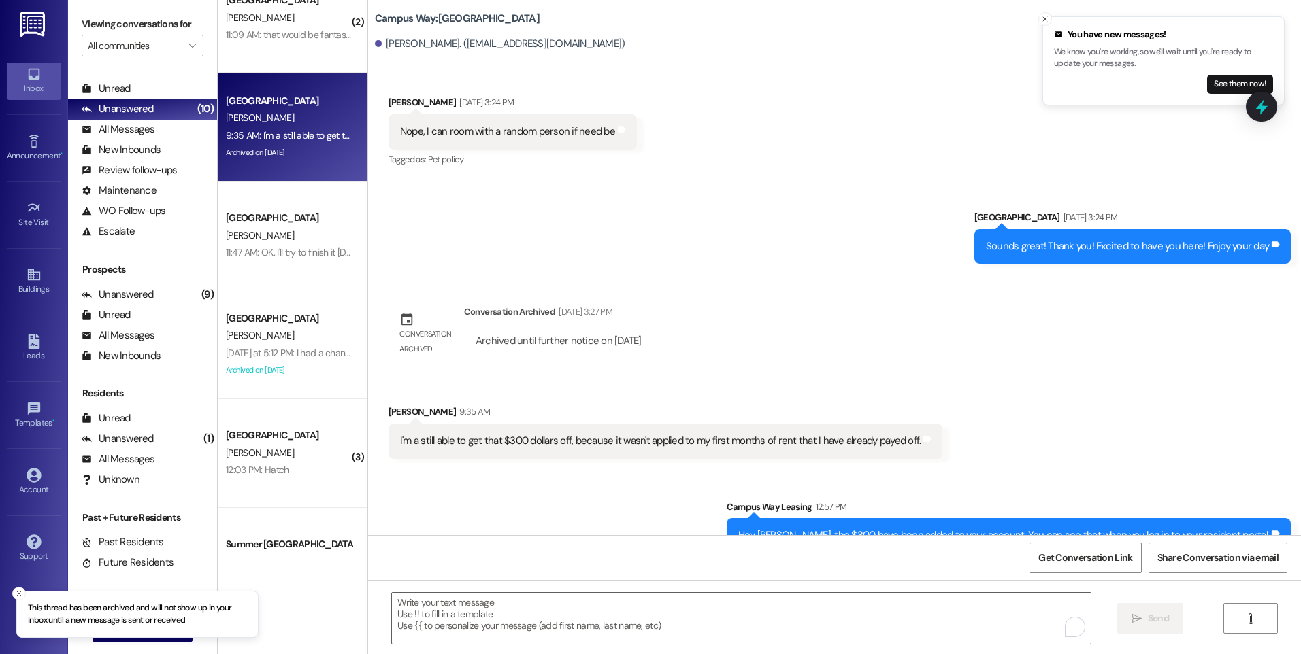
scroll to position [272, 0]
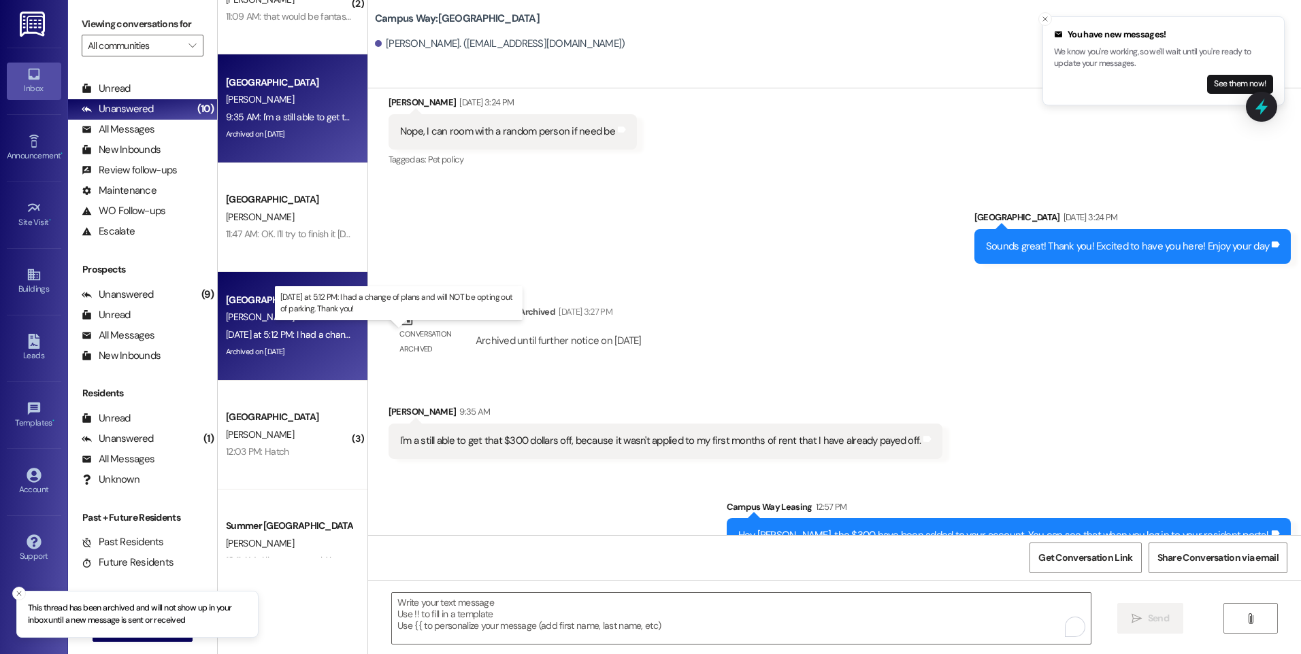
click at [301, 333] on div "[DATE] at 5:12 PM: I had a change of plans and will NOT be opting out of parkin…" at bounding box center [405, 335] width 359 height 12
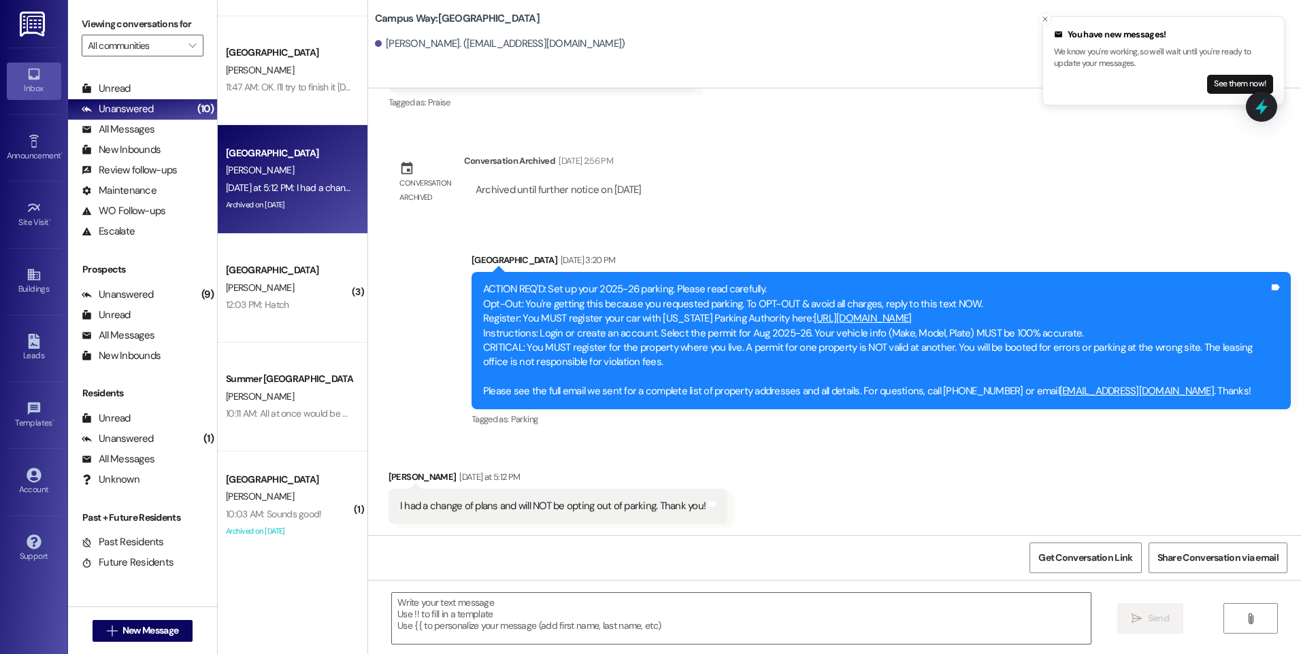
scroll to position [422, 0]
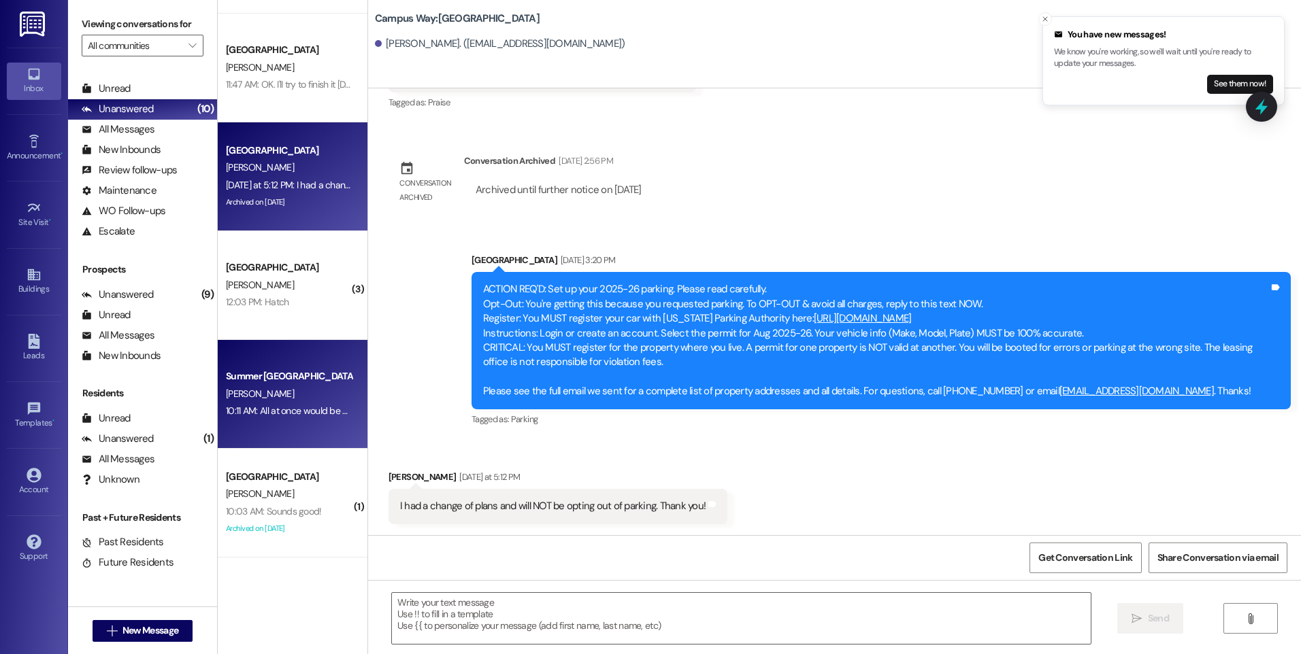
click at [288, 397] on div "[PERSON_NAME]" at bounding box center [289, 394] width 129 height 17
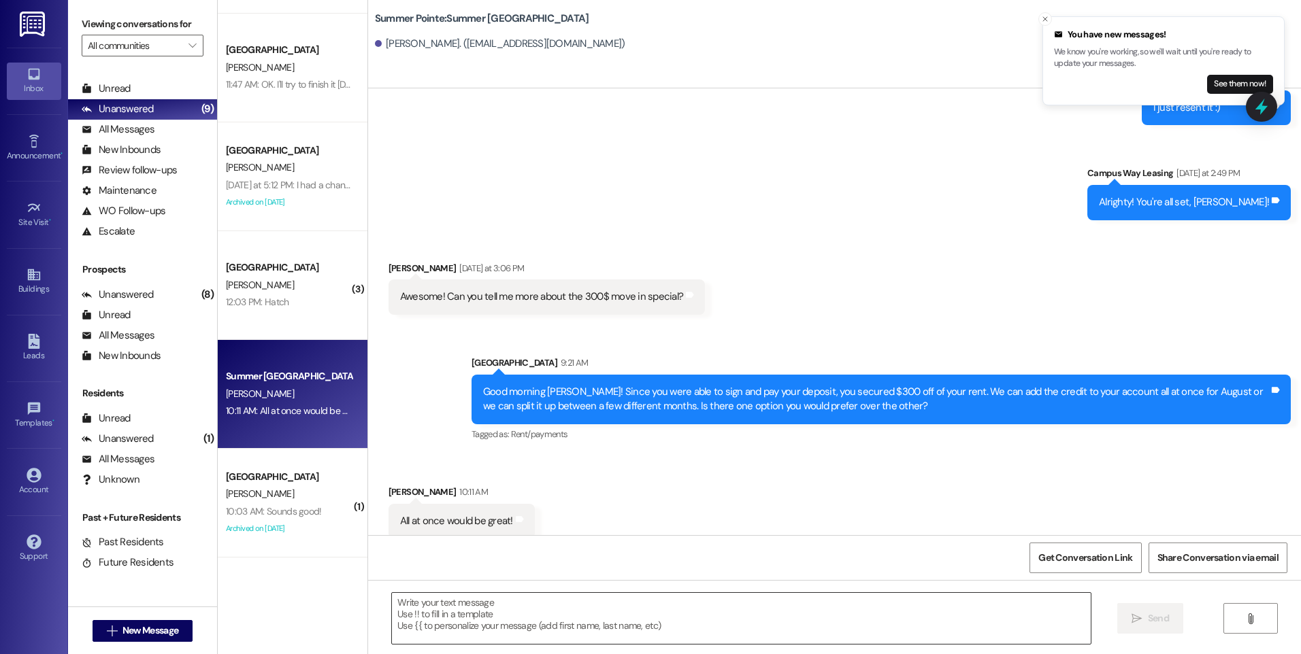
scroll to position [6, 0]
click at [631, 611] on textarea at bounding box center [741, 618] width 698 height 51
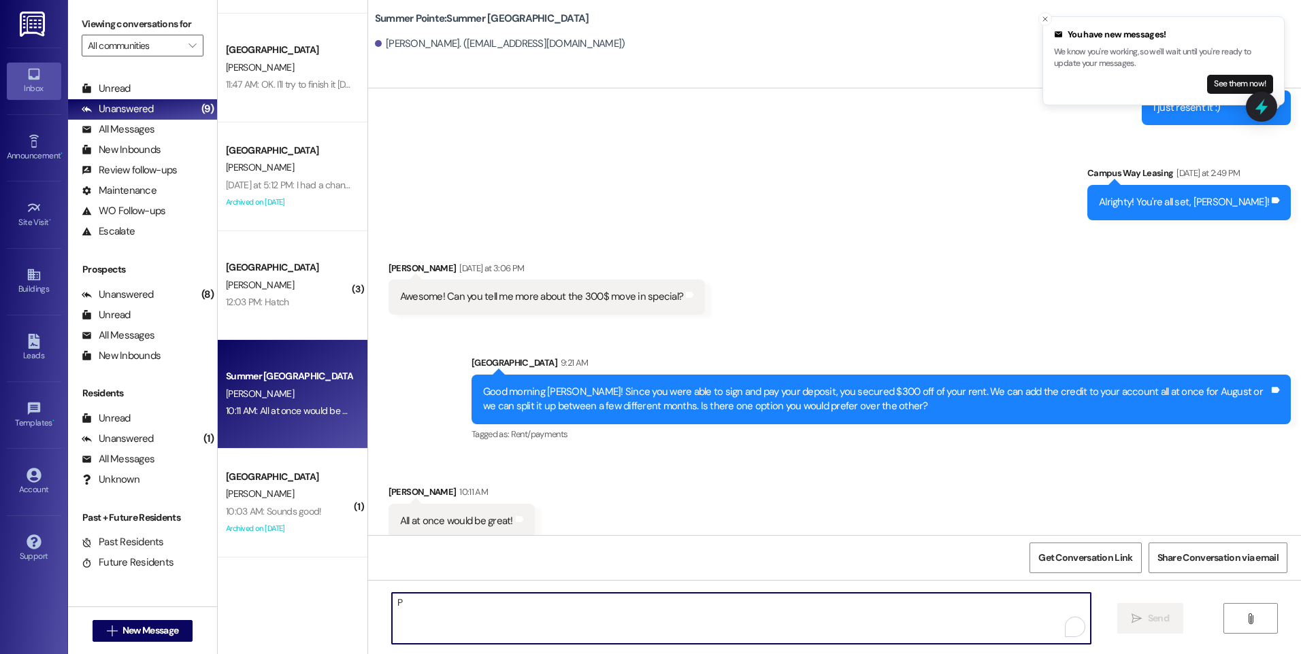
scroll to position [0, 0]
click at [631, 611] on textarea "Perfect! We will add that. Thank you," at bounding box center [741, 618] width 698 height 51
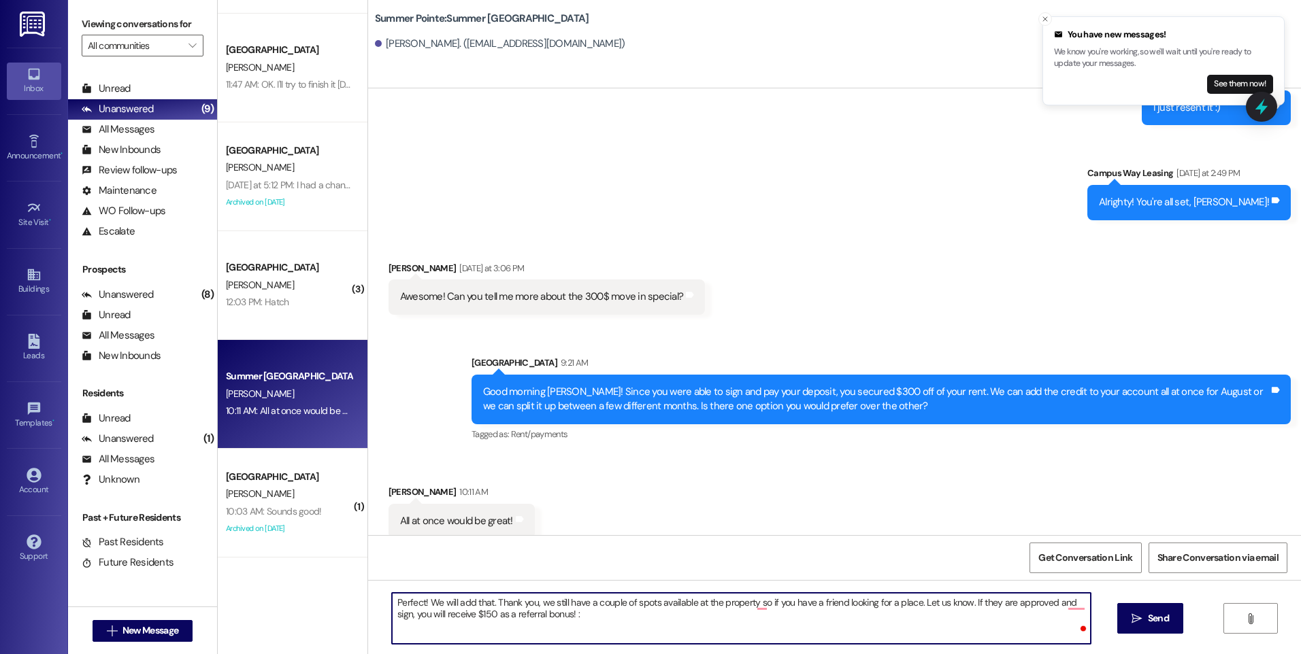
type textarea "Perfect! We will add that. Thank you, we still have a couple of spots available…"
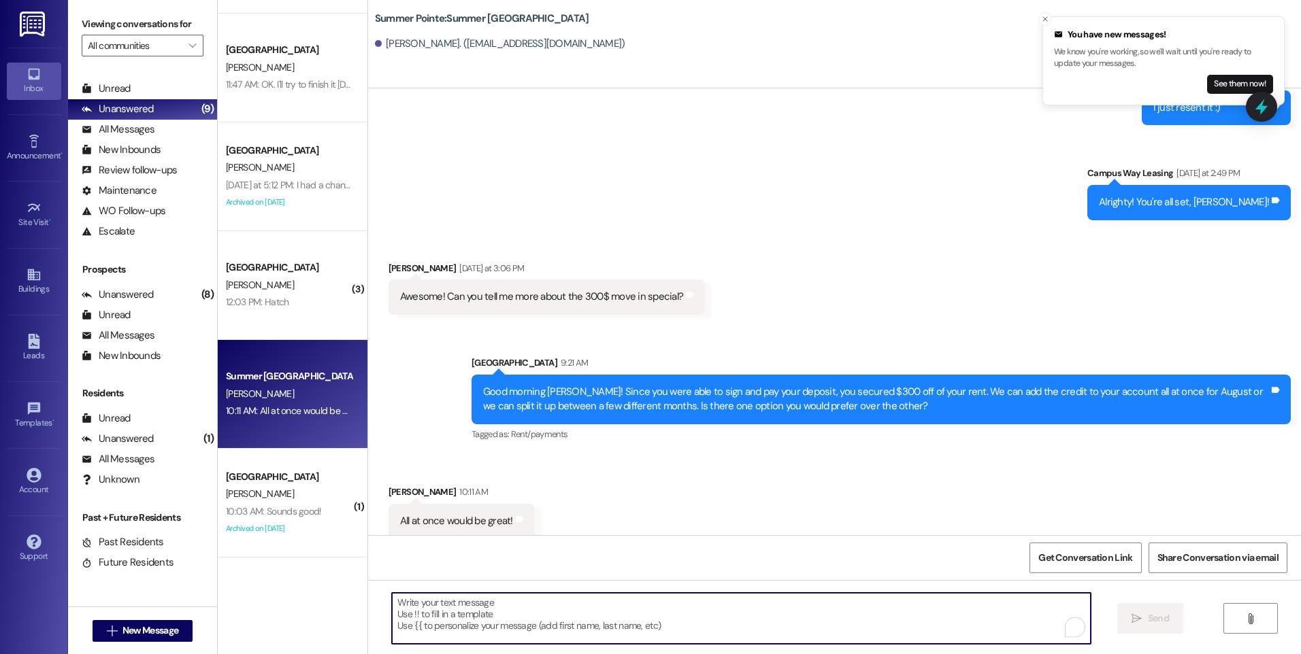
scroll to position [932, 0]
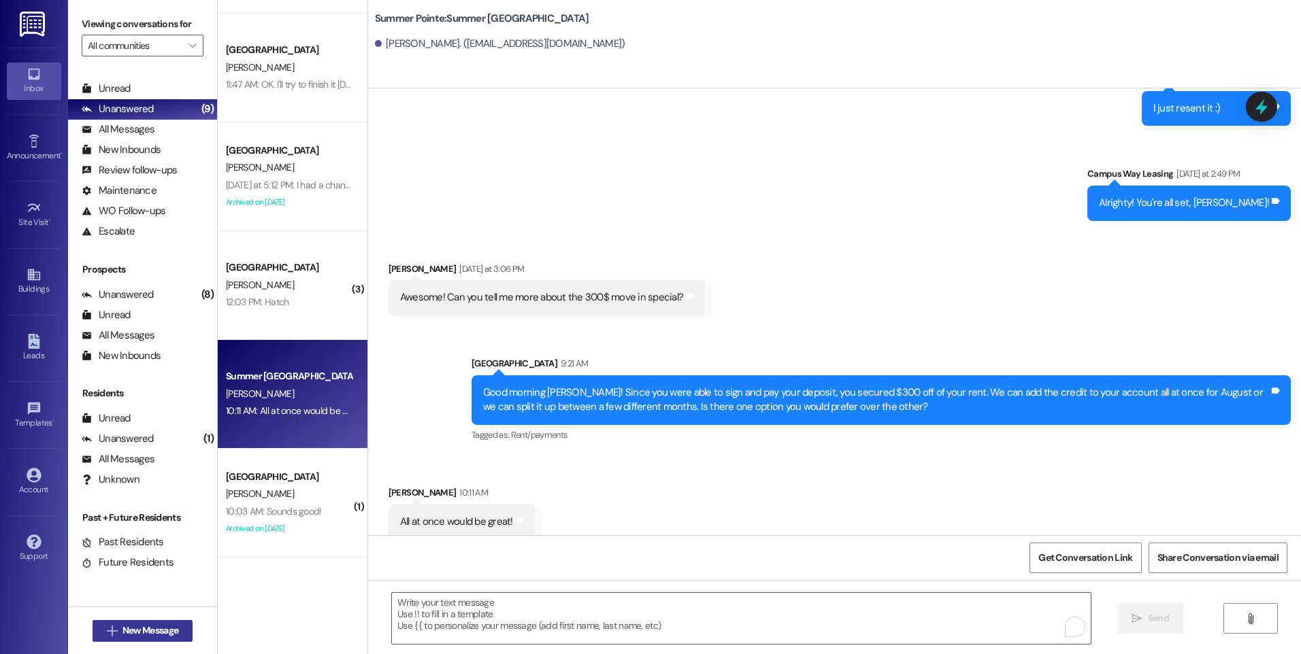
click at [122, 627] on span "New Message" at bounding box center [150, 631] width 56 height 14
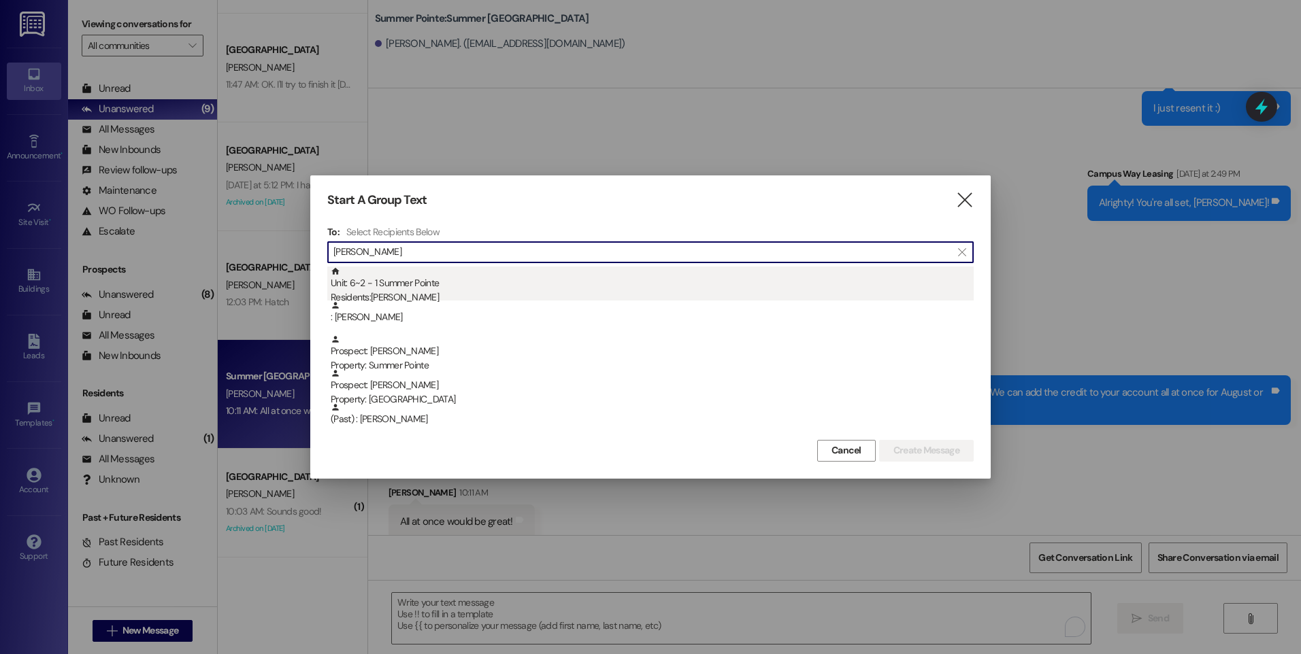
type input "[PERSON_NAME]"
click at [446, 288] on div "Unit: 6~2 - 1 Summer Pointe Residents: [PERSON_NAME]" at bounding box center [652, 286] width 643 height 39
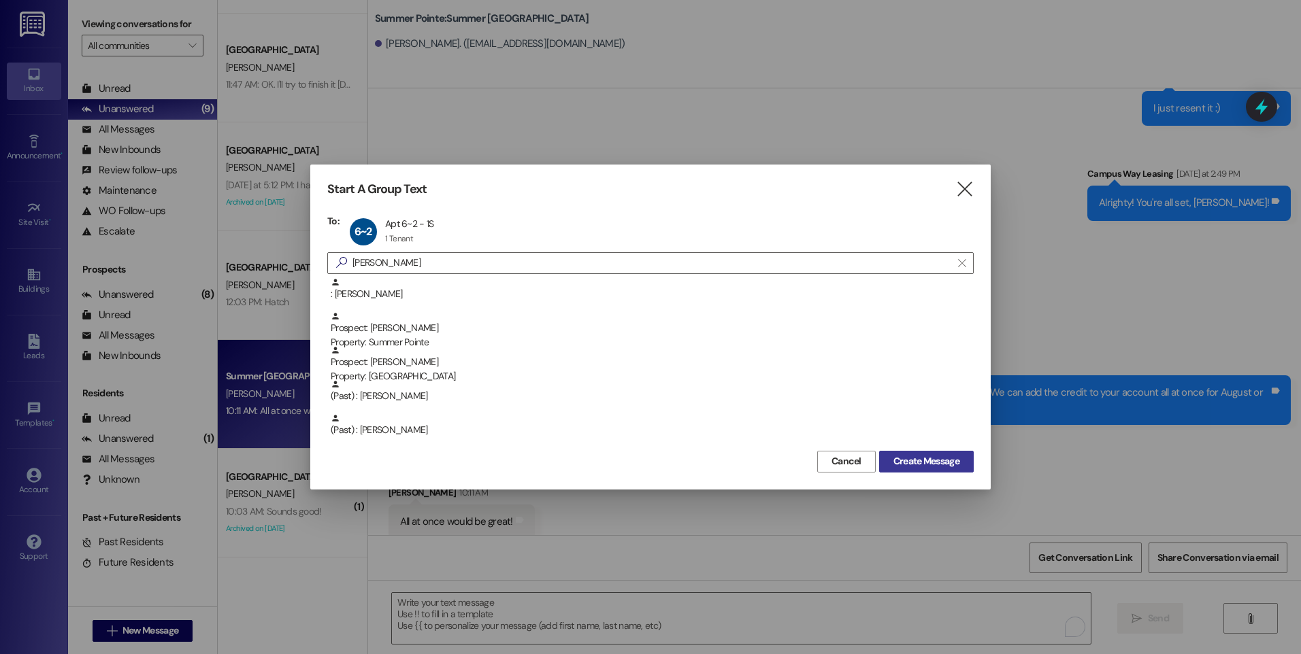
click at [941, 459] on span "Create Message" at bounding box center [926, 461] width 66 height 14
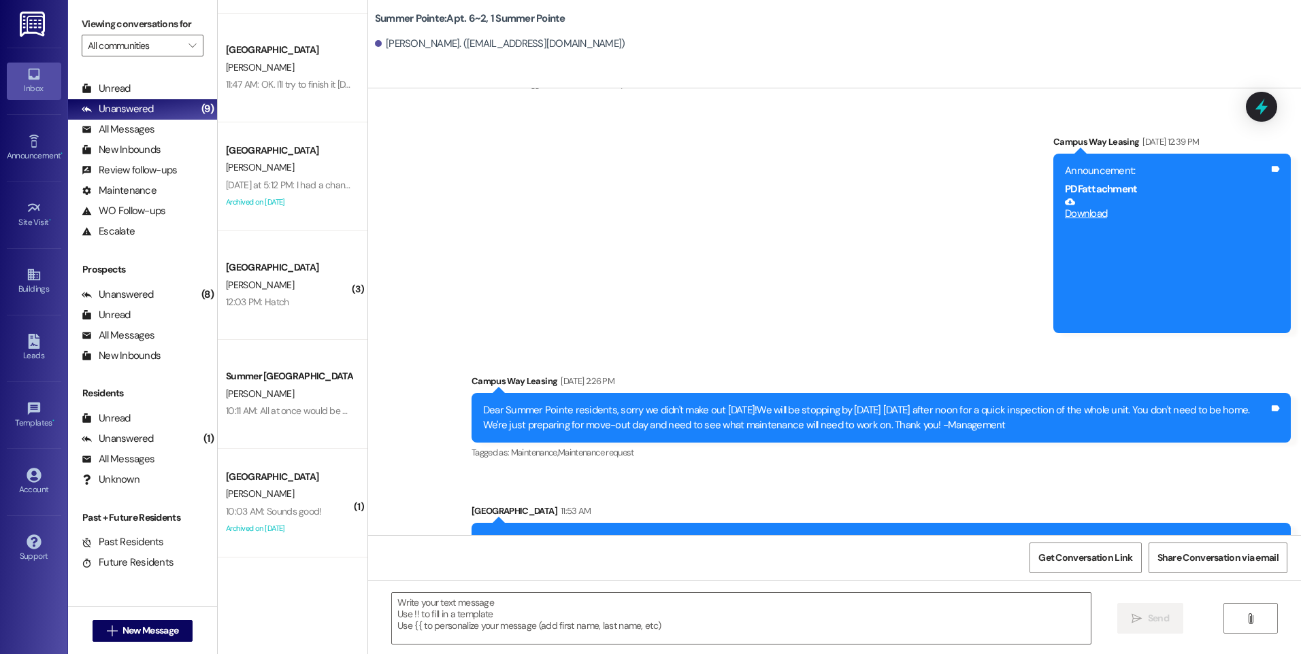
scroll to position [1851, 0]
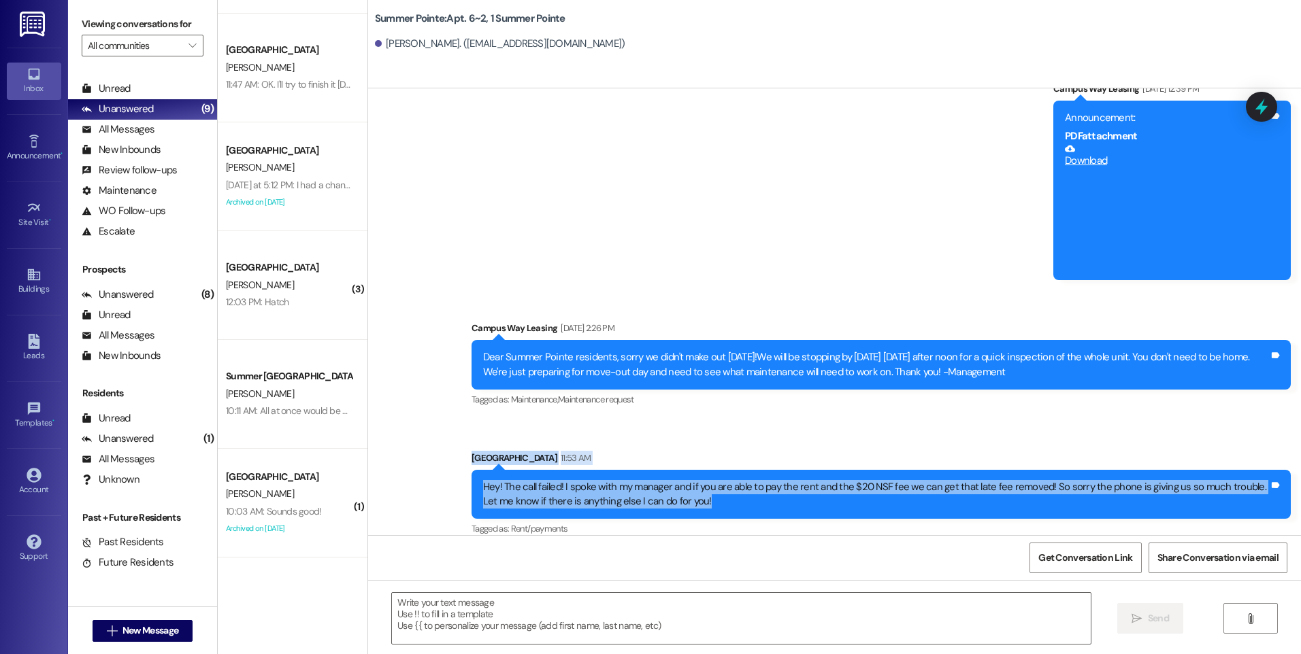
drag, startPoint x: 693, startPoint y: 493, endPoint x: 455, endPoint y: 442, distance: 243.0
click at [461, 442] on div "Sent via [GEOGRAPHIC_DATA] 11:53 AM Hey! The call failed! I spoke with my manag…" at bounding box center [881, 495] width 840 height 109
copy div "[GEOGRAPHIC_DATA] 11:53 AM Hey! The call failed! I spoke with my manager and if…"
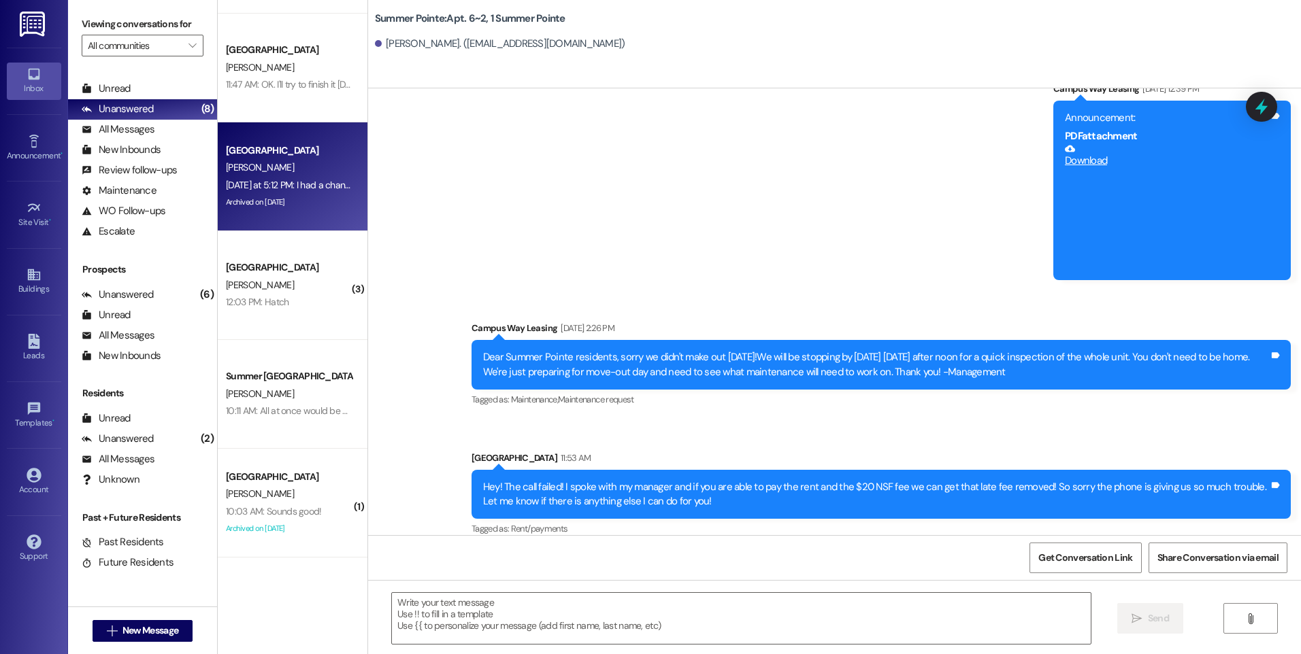
click at [274, 163] on div "[PERSON_NAME]" at bounding box center [289, 167] width 129 height 17
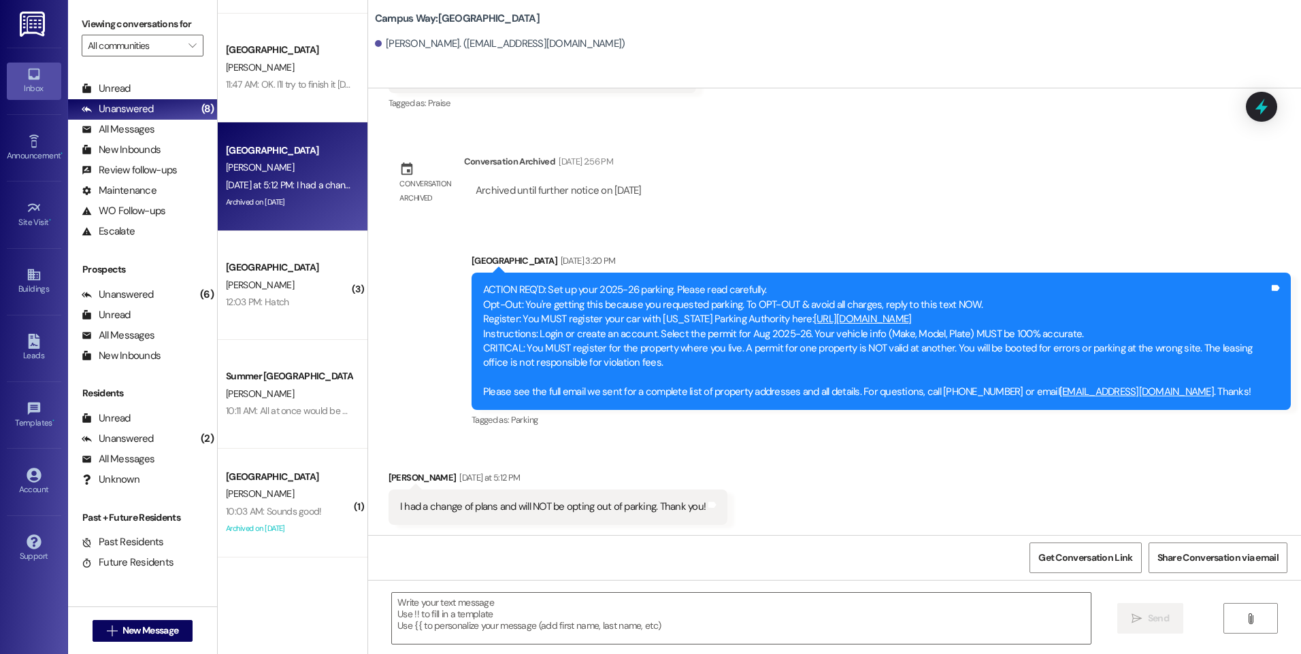
scroll to position [523, 0]
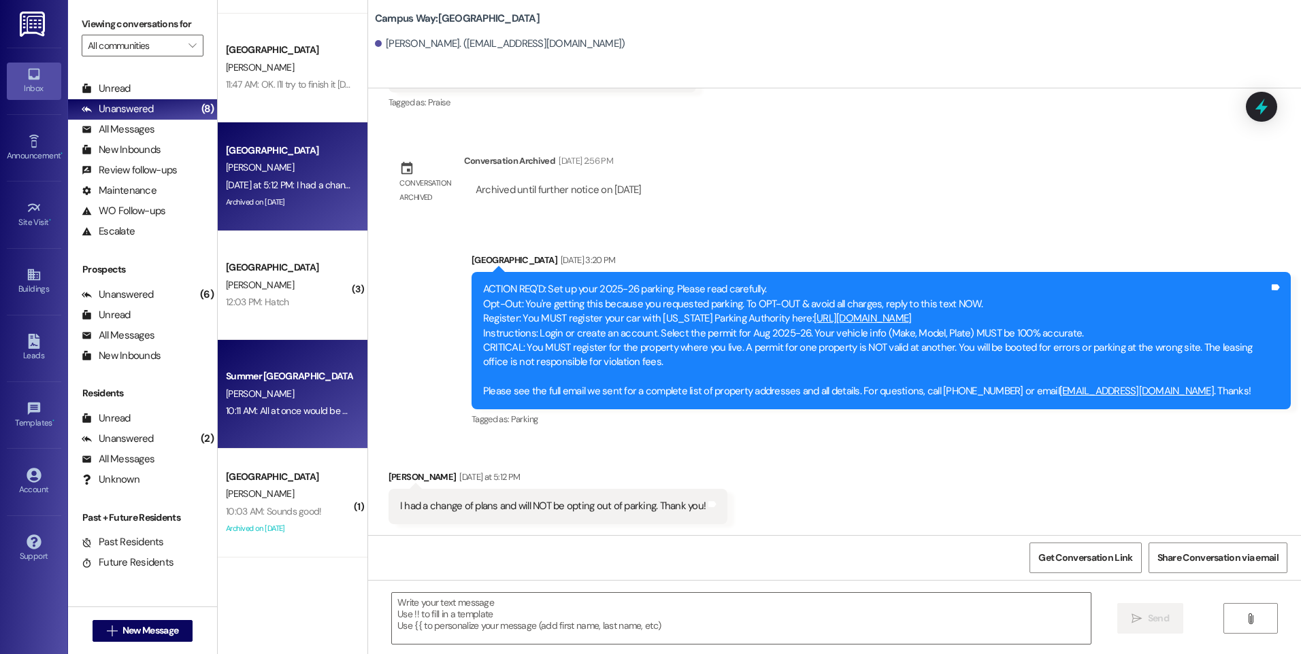
click at [300, 406] on div "10:11 AM: All at once would be great! 10:11 AM: All at once would be great!" at bounding box center [295, 411] width 139 height 12
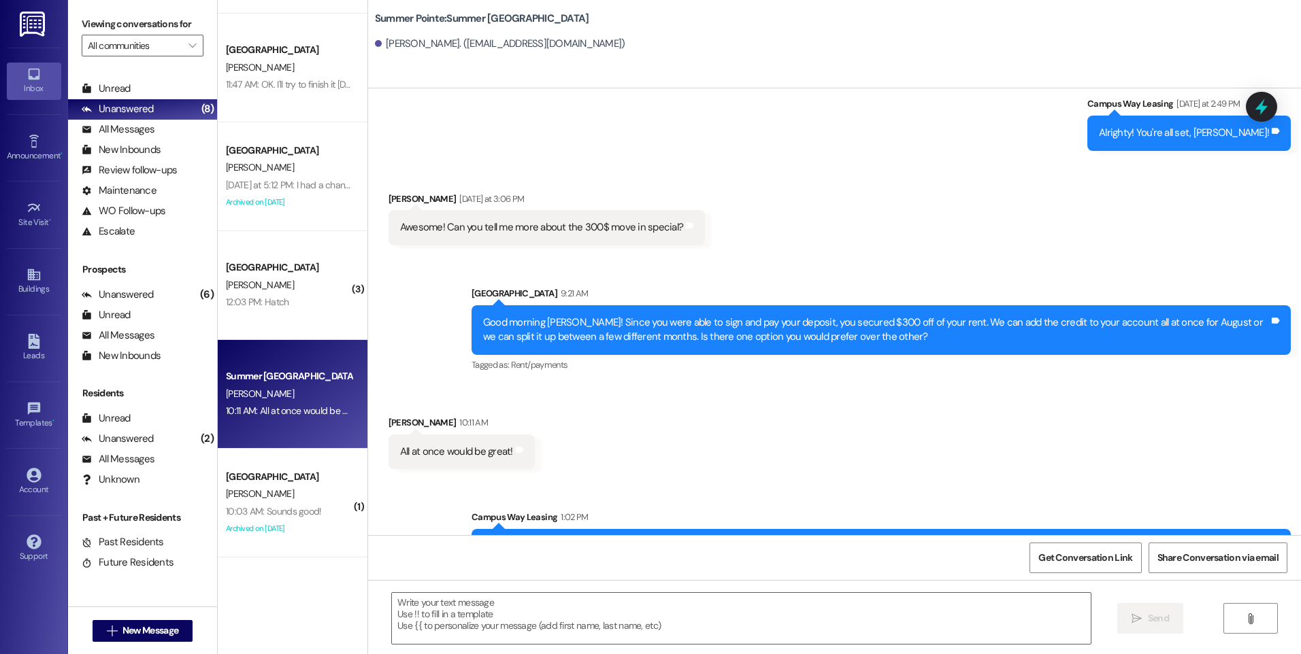
scroll to position [1062, 0]
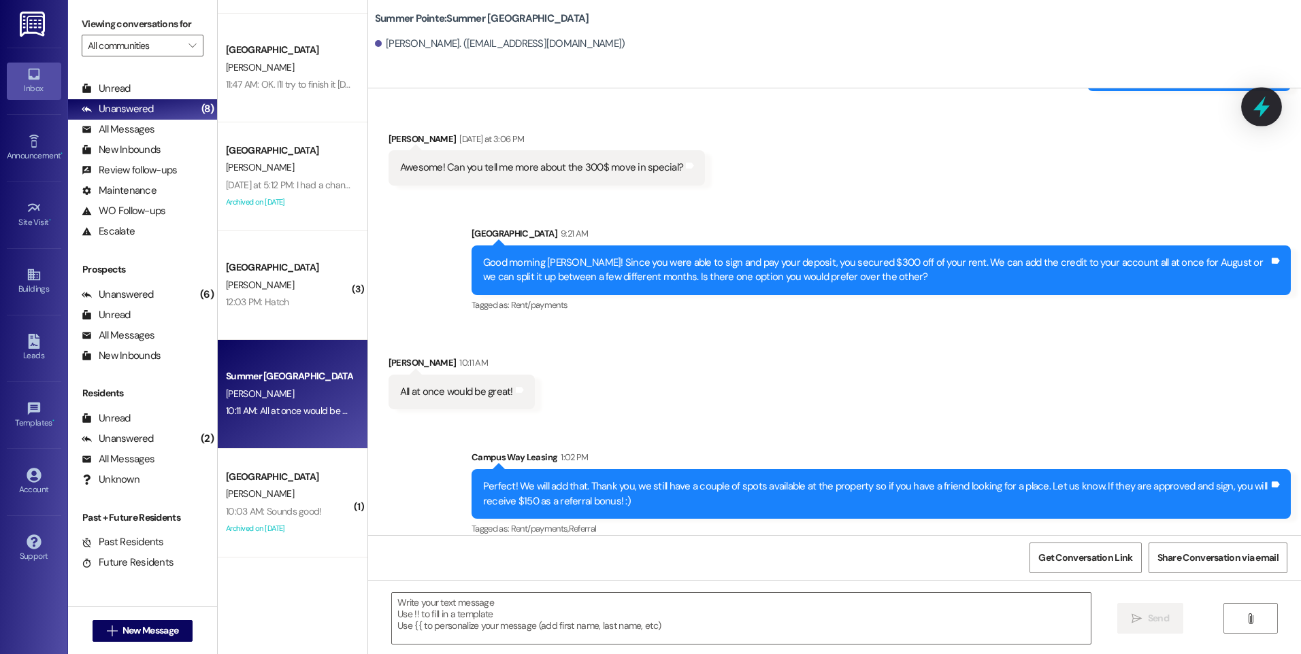
click at [1259, 113] on icon at bounding box center [1261, 106] width 23 height 23
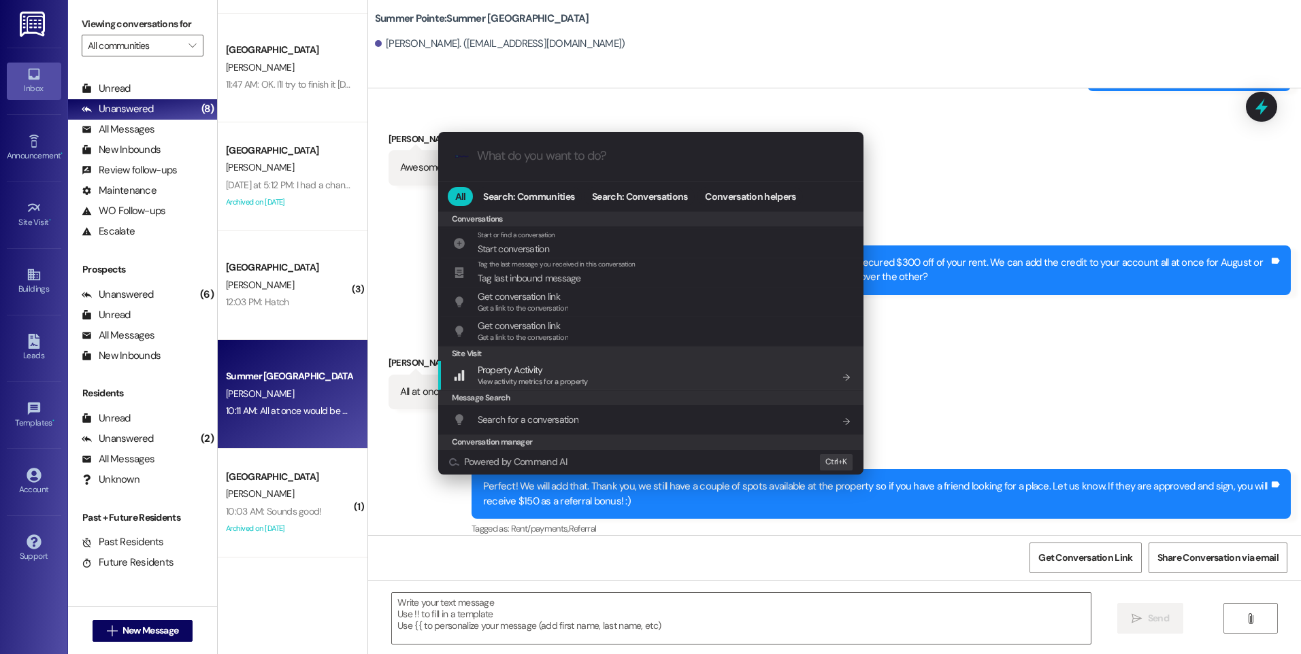
scroll to position [593, 0]
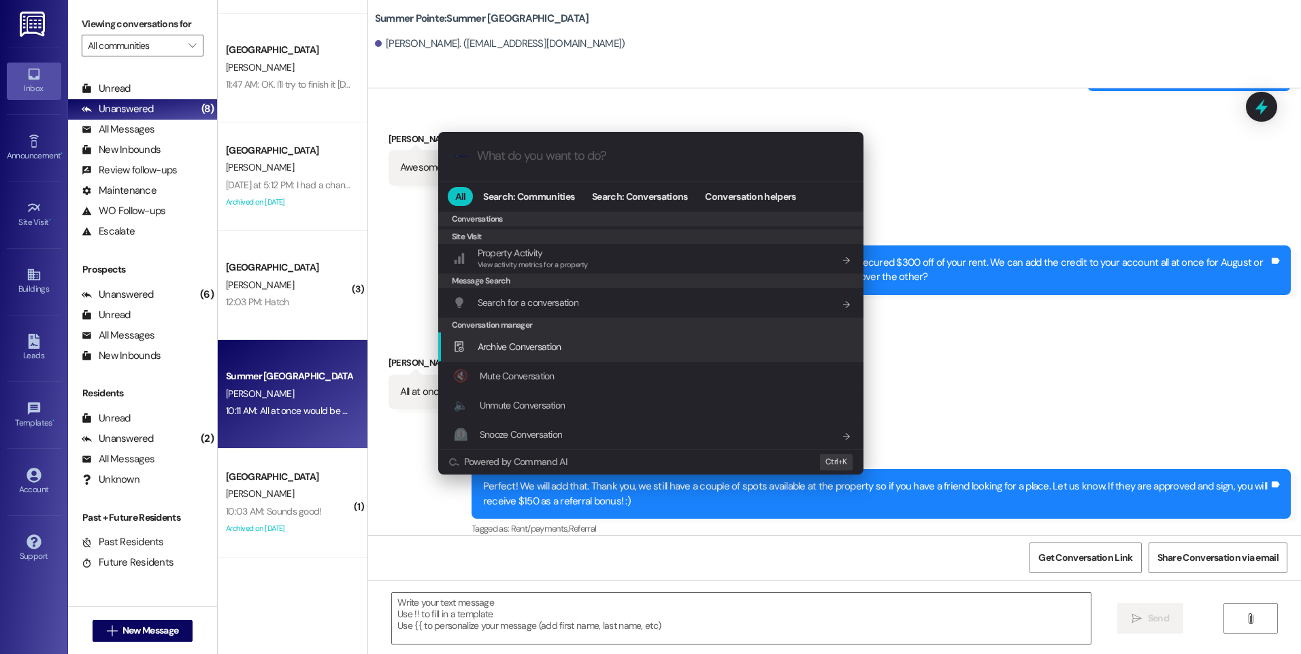
click at [531, 349] on span "Archive Conversation" at bounding box center [520, 347] width 84 height 12
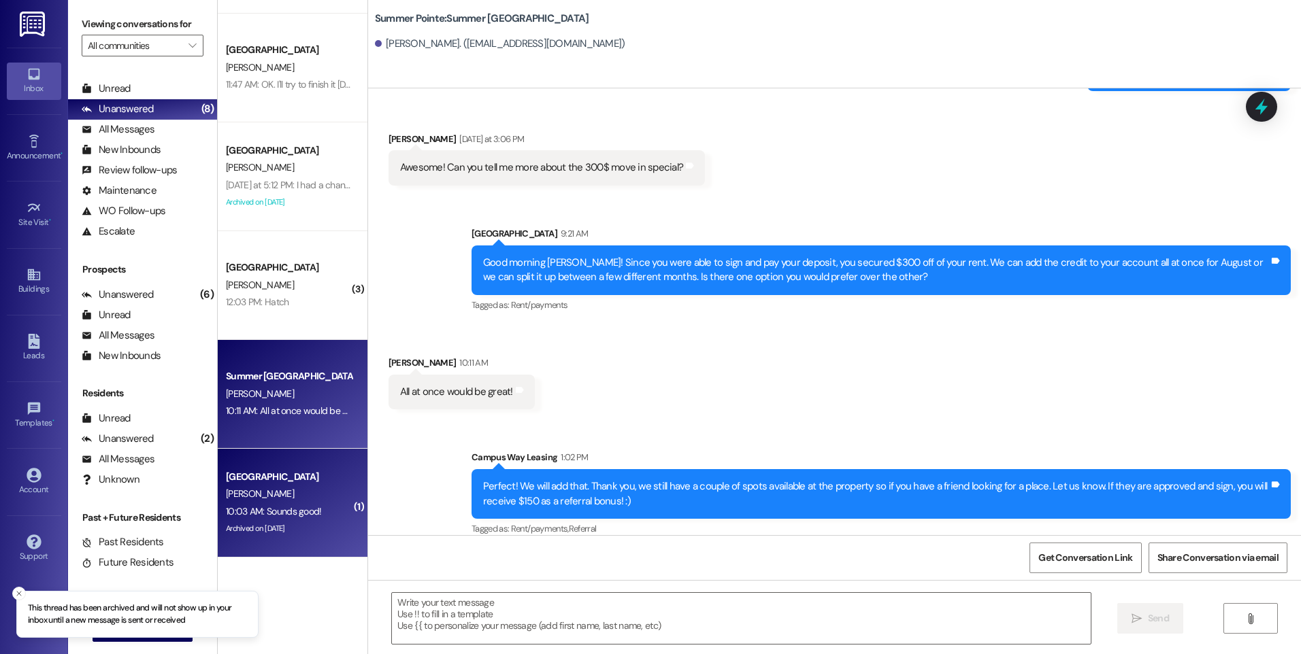
click at [252, 505] on div "10:03 AM: Sounds good! 10:03 AM: Sounds good!" at bounding box center [274, 511] width 96 height 12
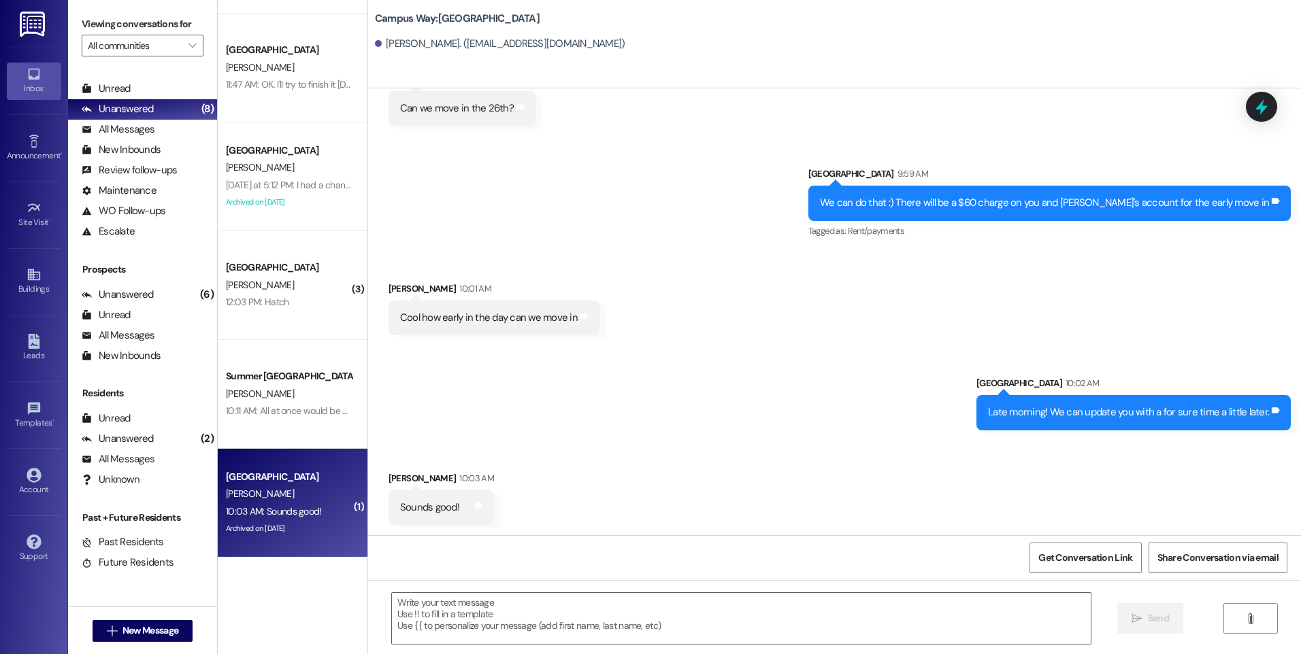
scroll to position [2227, 0]
click at [1265, 110] on icon at bounding box center [1261, 107] width 16 height 21
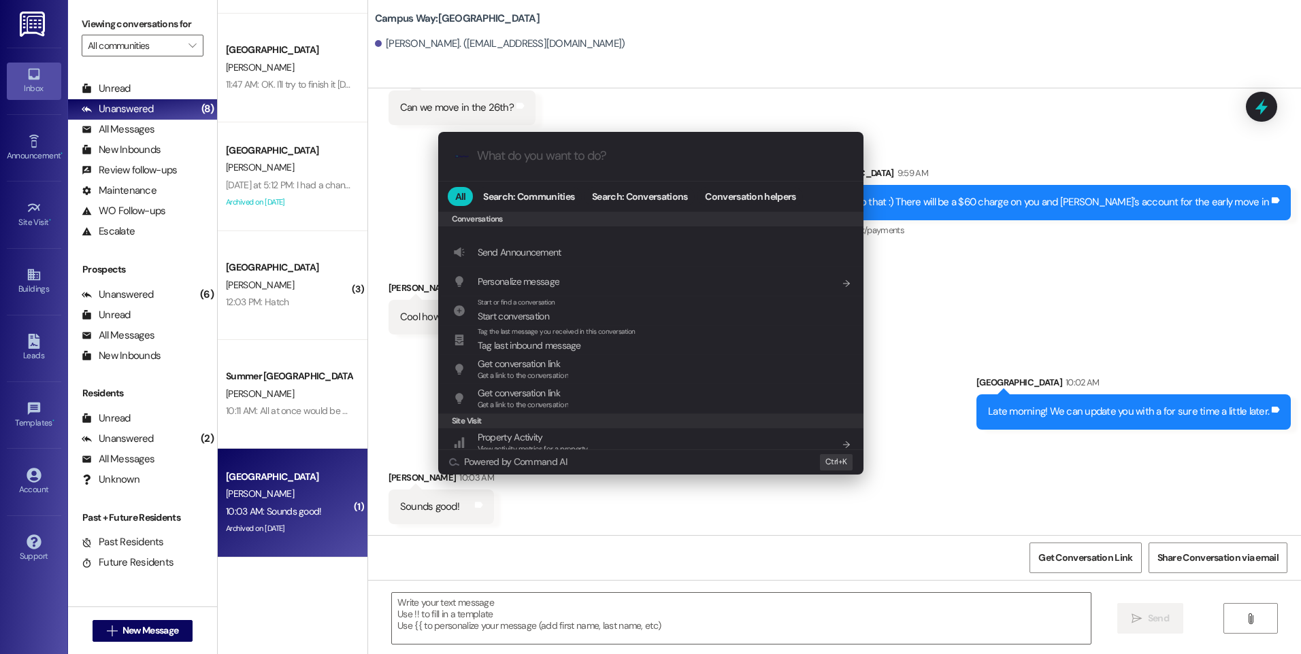
scroll to position [593, 0]
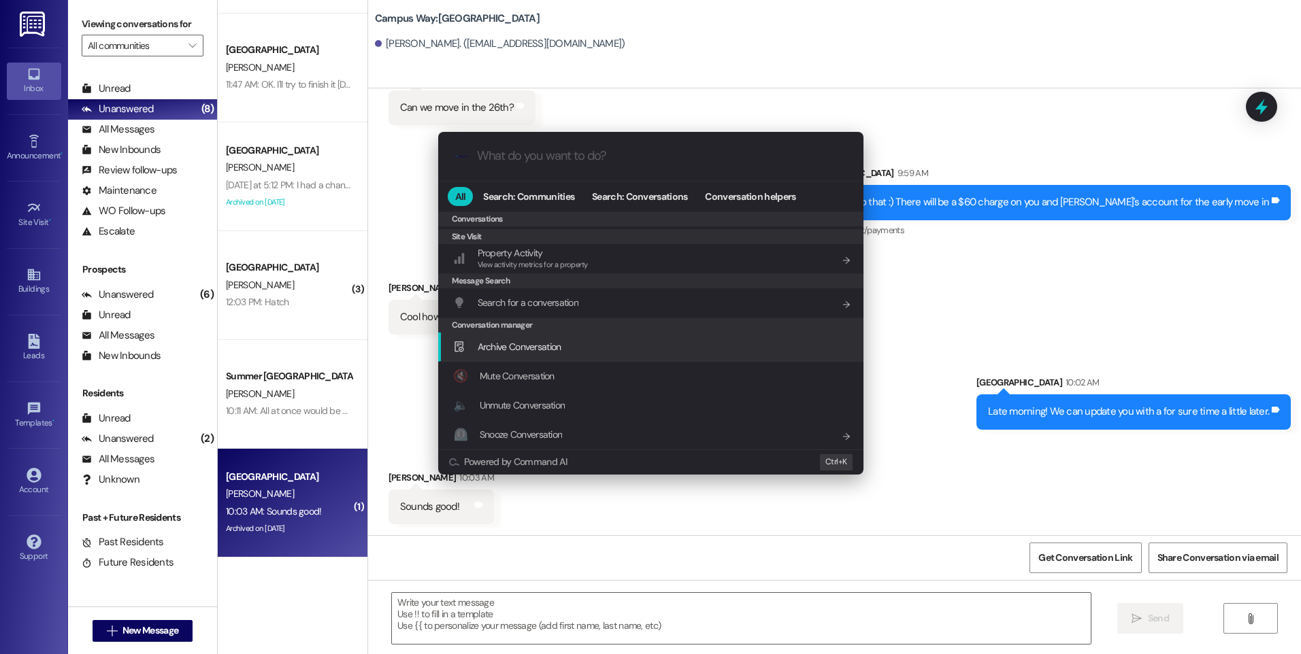
click at [534, 348] on span "Archive Conversation" at bounding box center [520, 347] width 84 height 12
